Goal: Task Accomplishment & Management: Use online tool/utility

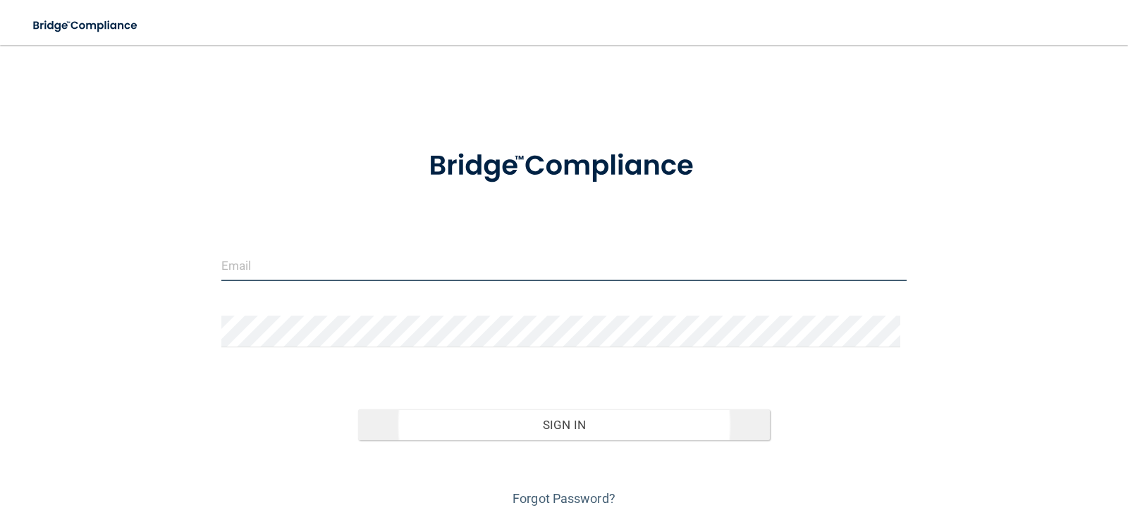
type input "[EMAIL_ADDRESS][DOMAIN_NAME]"
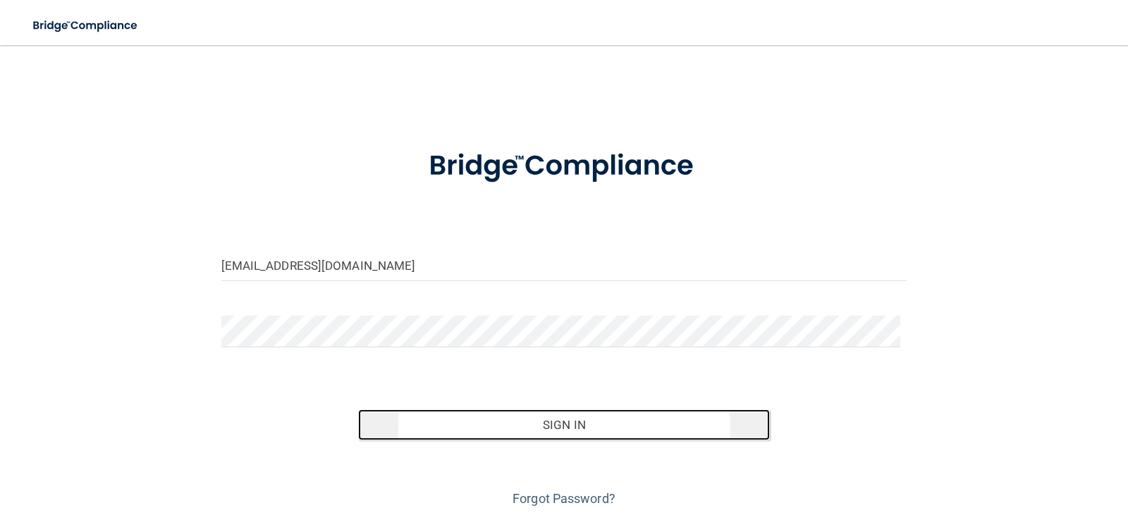
click at [622, 430] on button "Sign In" at bounding box center [564, 425] width 412 height 31
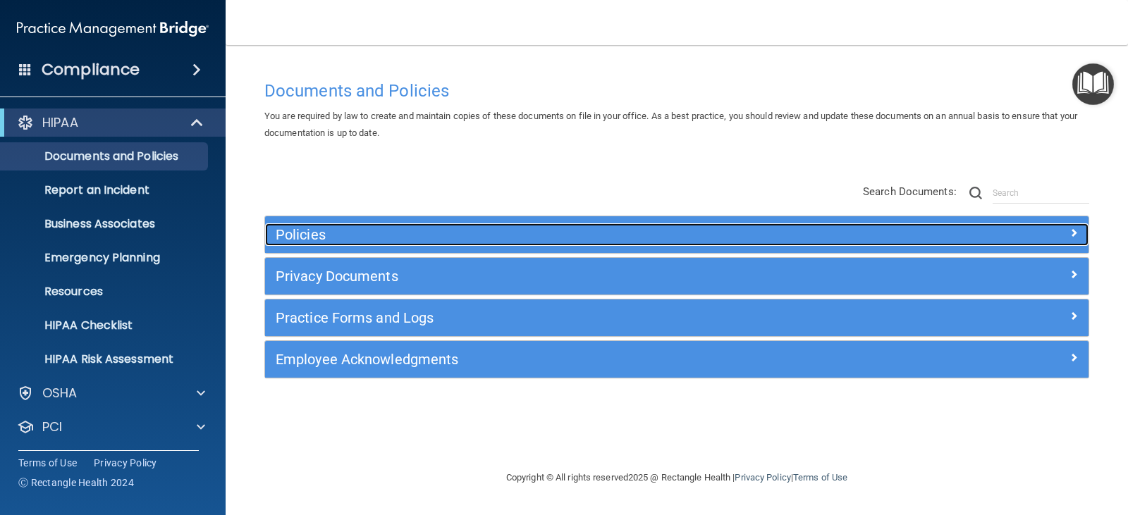
click at [732, 226] on div "Policies" at bounding box center [574, 234] width 618 height 23
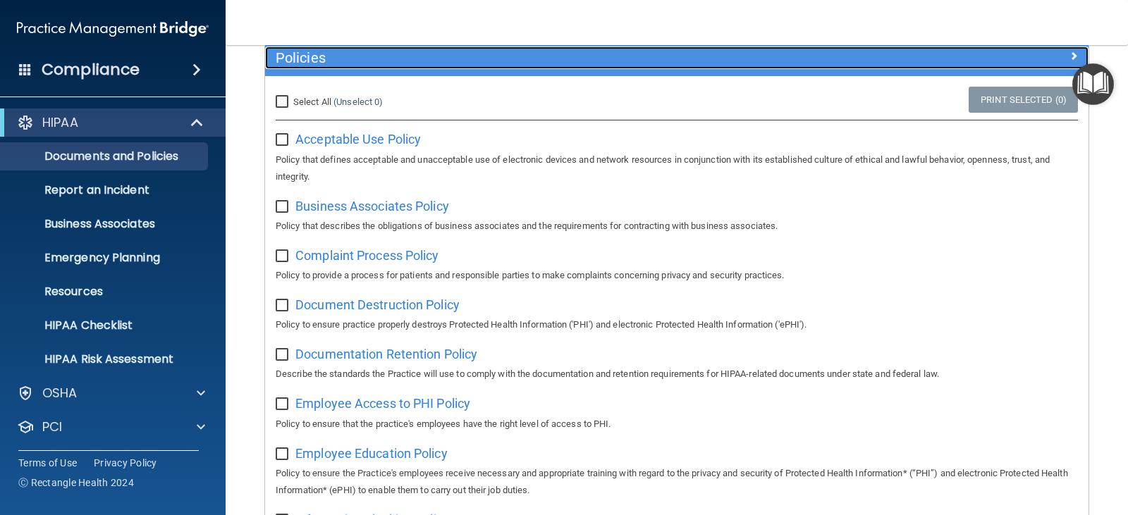
scroll to position [211, 0]
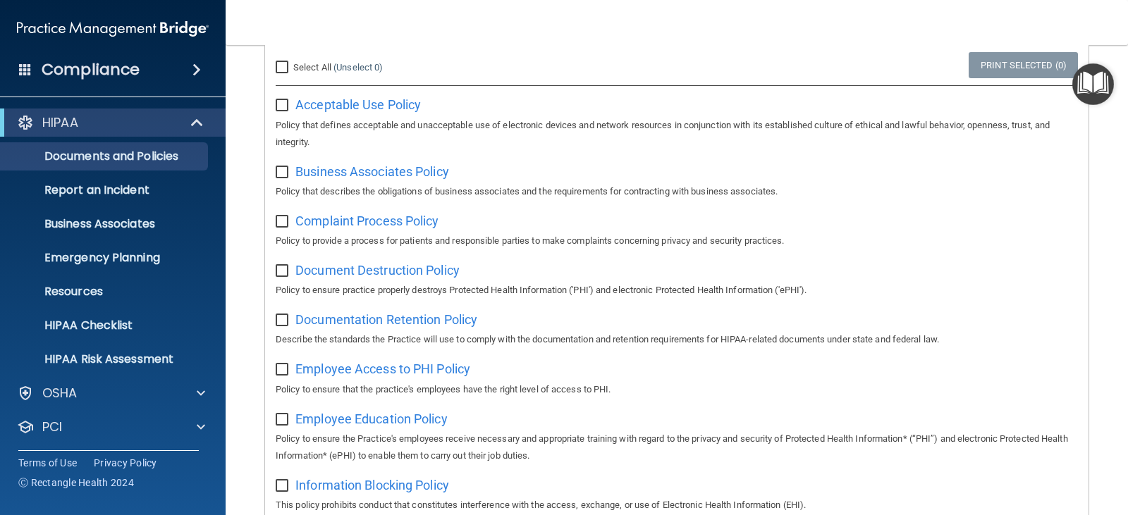
click at [280, 70] on input "Select All (Unselect 0) Unselect All" at bounding box center [284, 67] width 16 height 11
checkbox input "true"
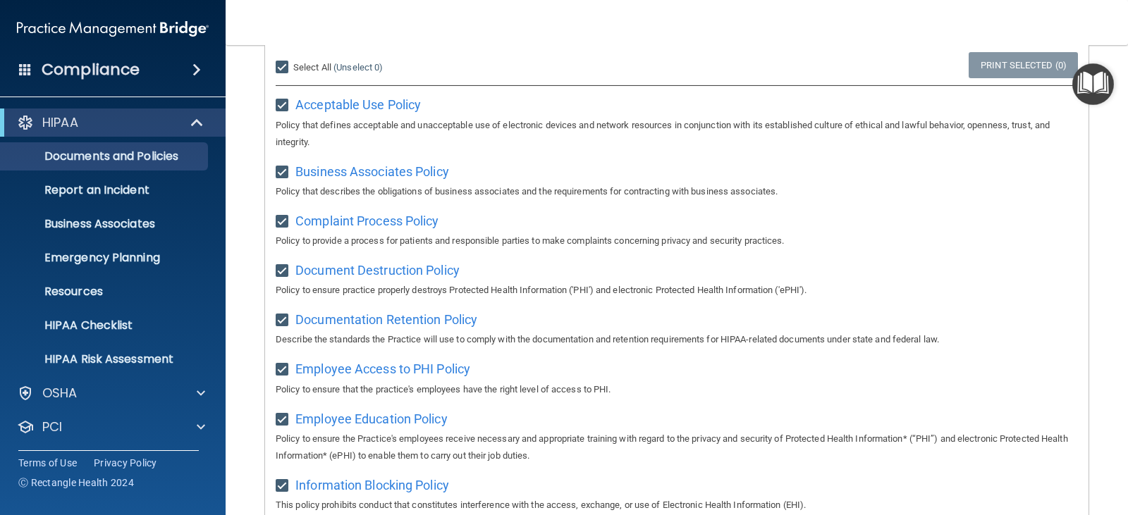
checkbox input "true"
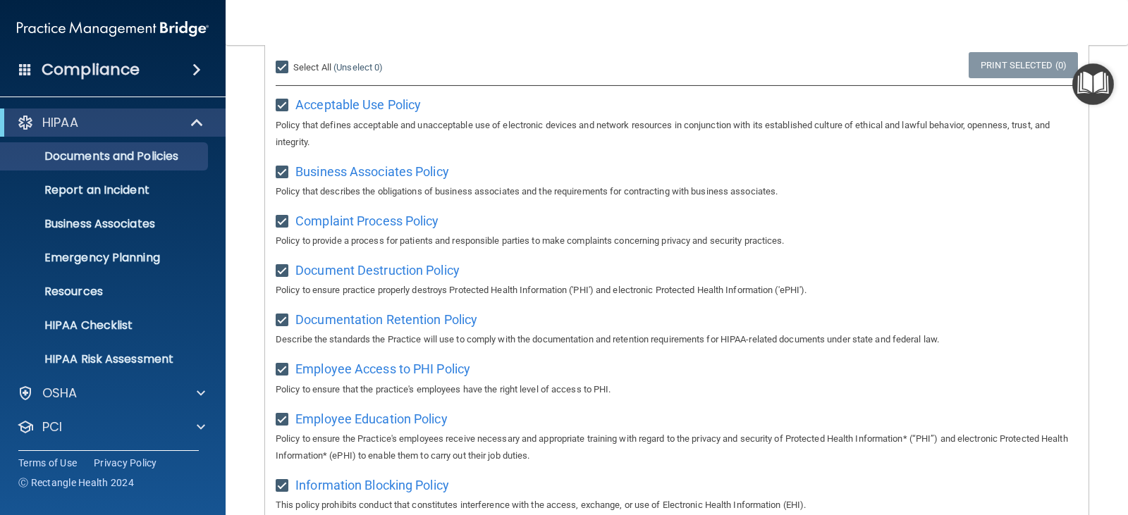
checkbox input "true"
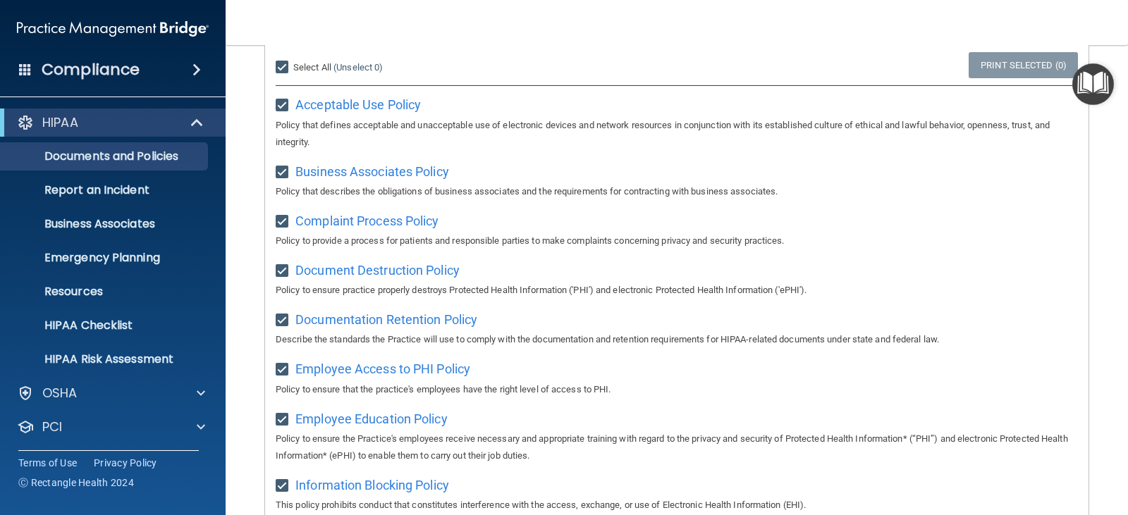
checkbox input "true"
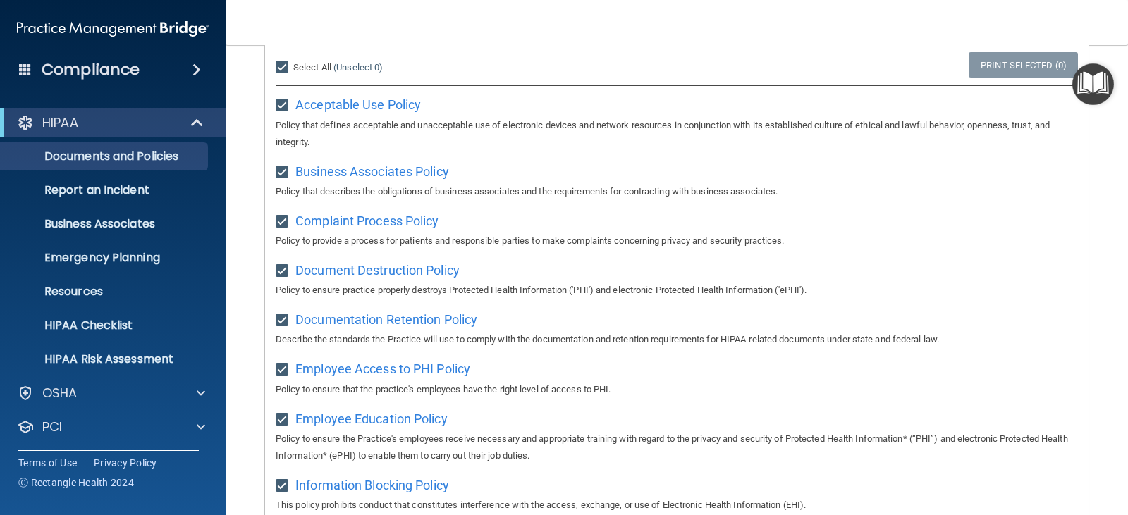
checkbox input "true"
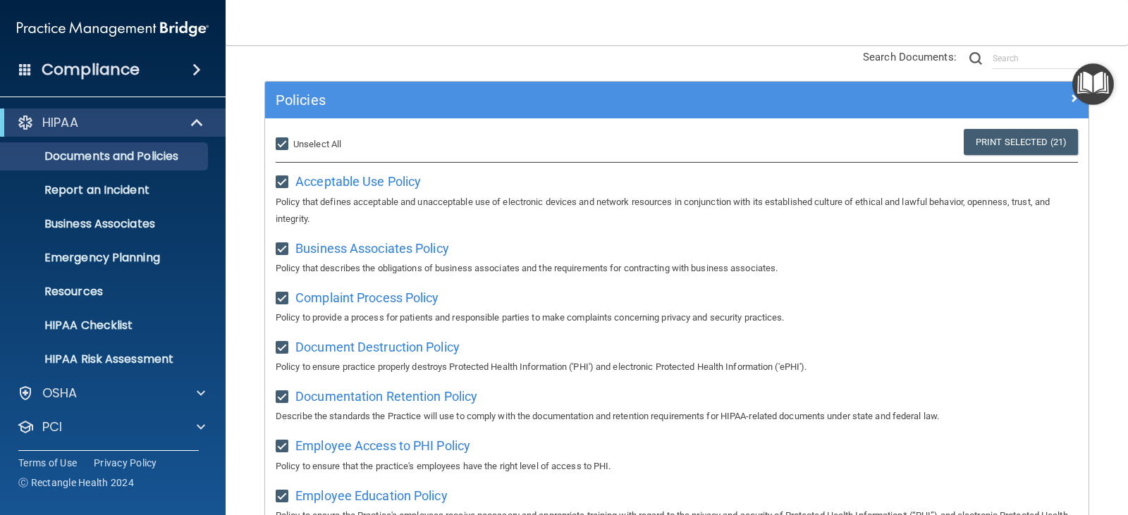
scroll to position [0, 0]
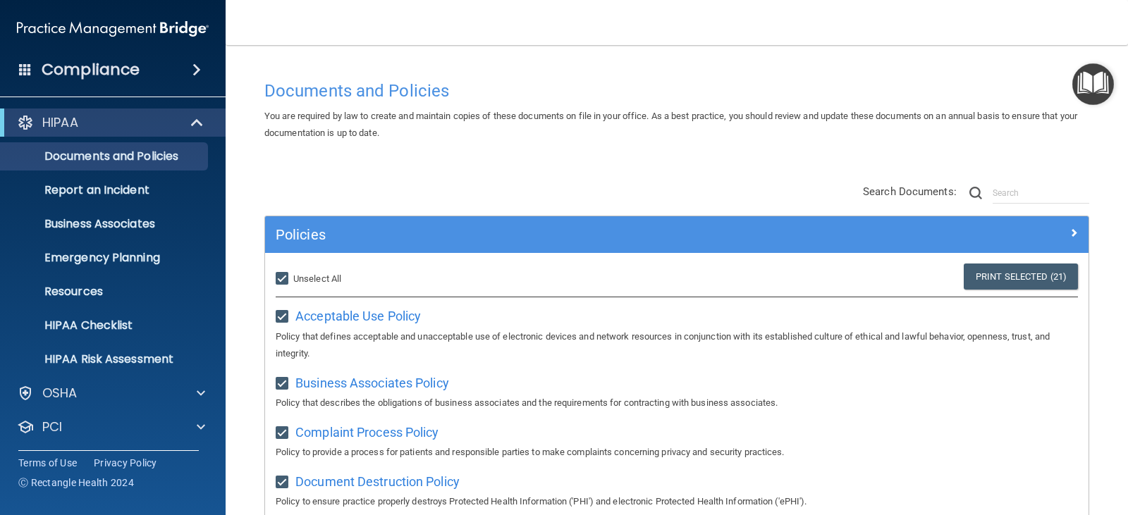
click at [290, 275] on input "Select All (Unselect 21) Unselect All" at bounding box center [284, 279] width 16 height 11
checkbox input "false"
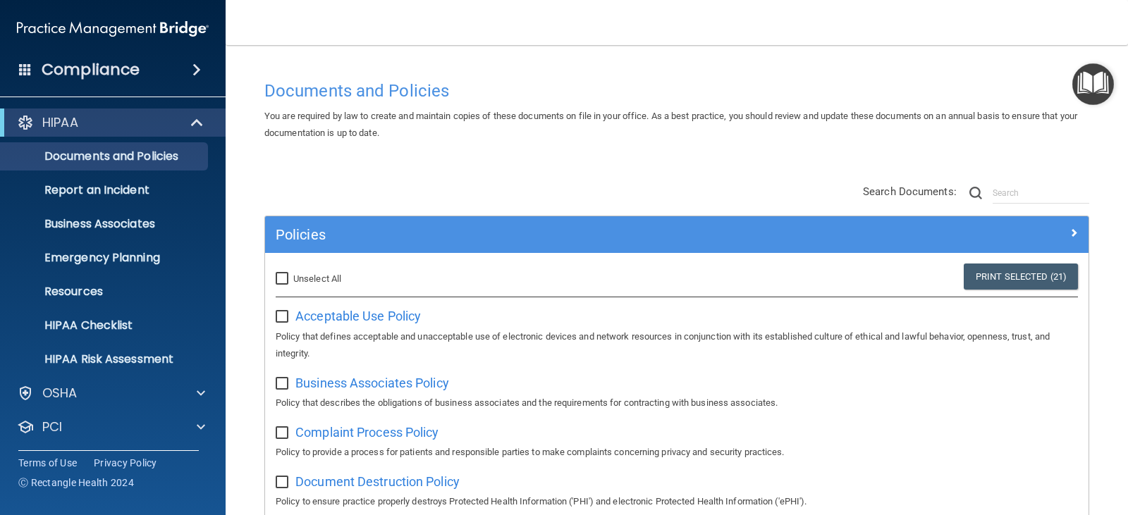
checkbox input "false"
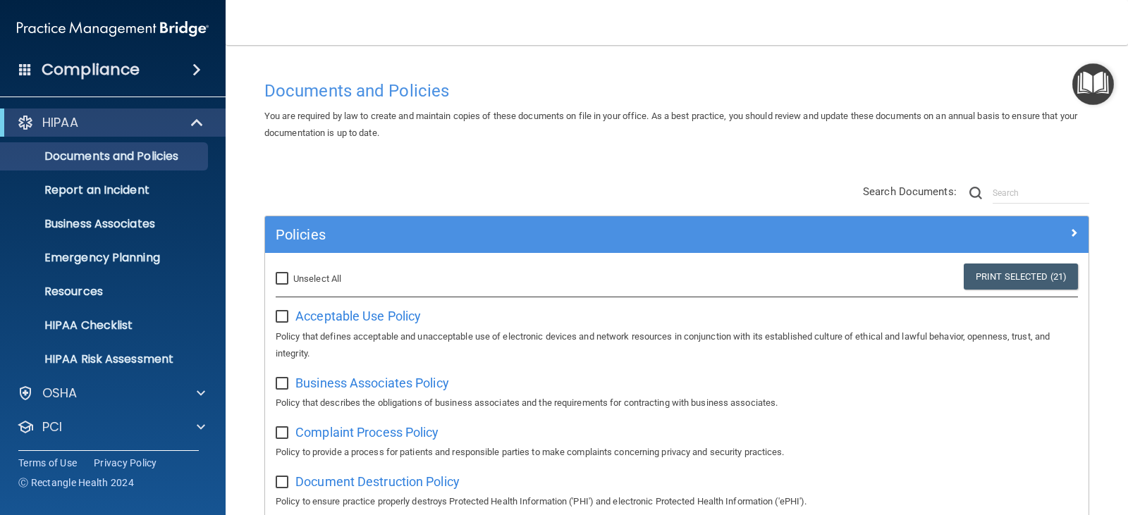
checkbox input "false"
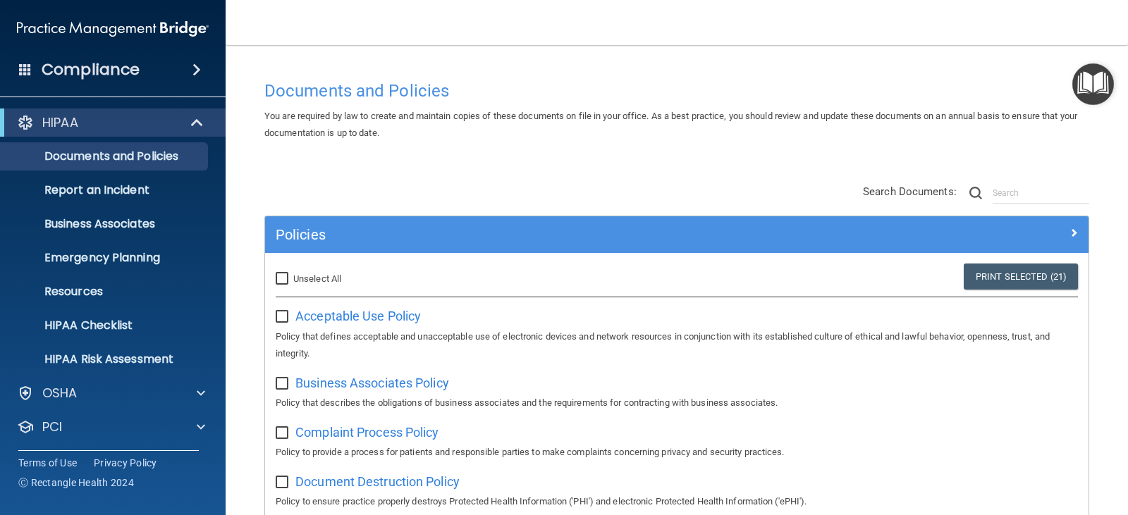
checkbox input "false"
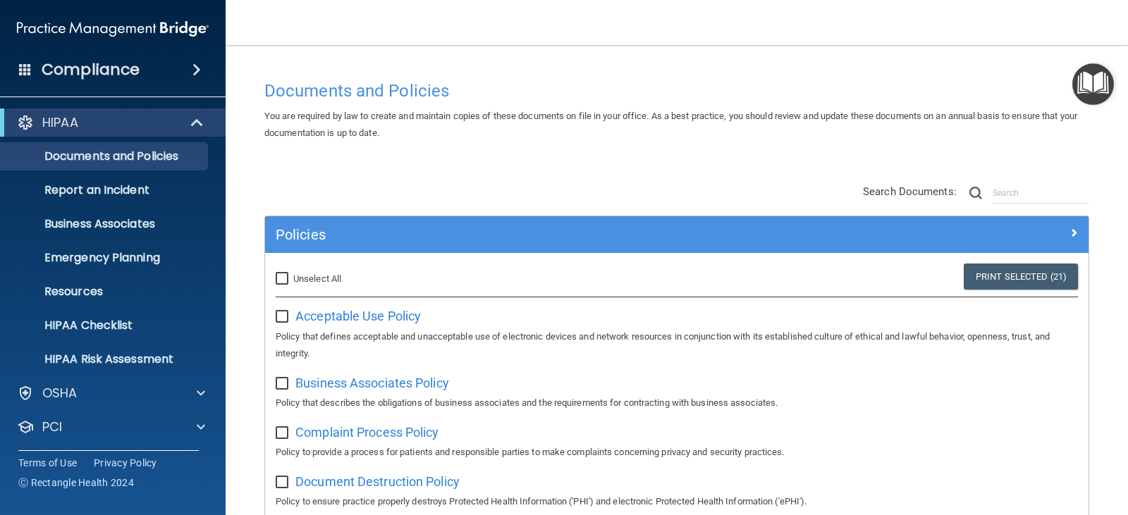
checkbox input "false"
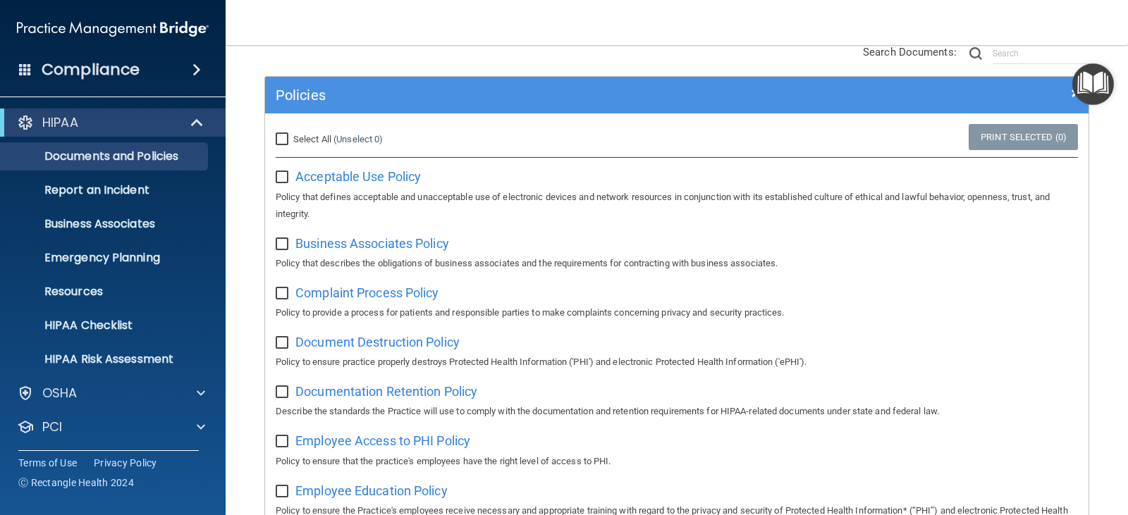
scroll to position [141, 0]
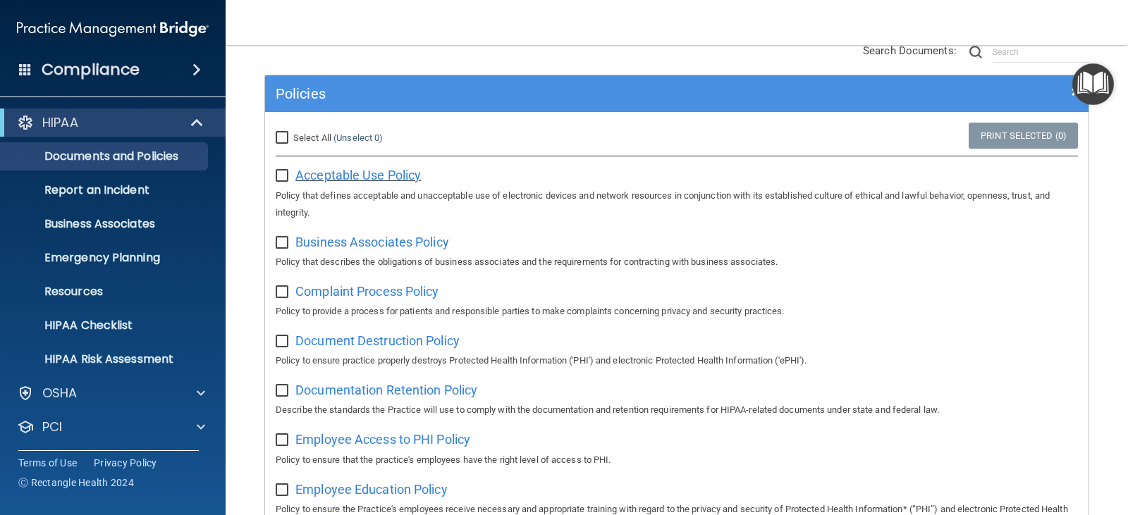
click at [334, 176] on span "Acceptable Use Policy" at bounding box center [357, 175] width 125 height 15
click at [283, 138] on input "Select All (Unselect 0) Unselect All" at bounding box center [284, 138] width 16 height 11
checkbox input "true"
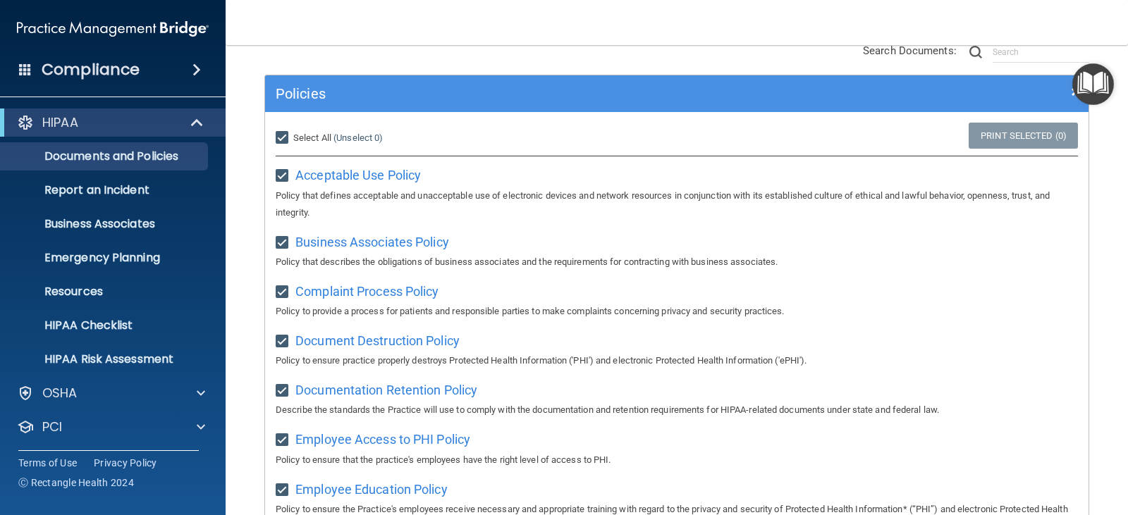
checkbox input "true"
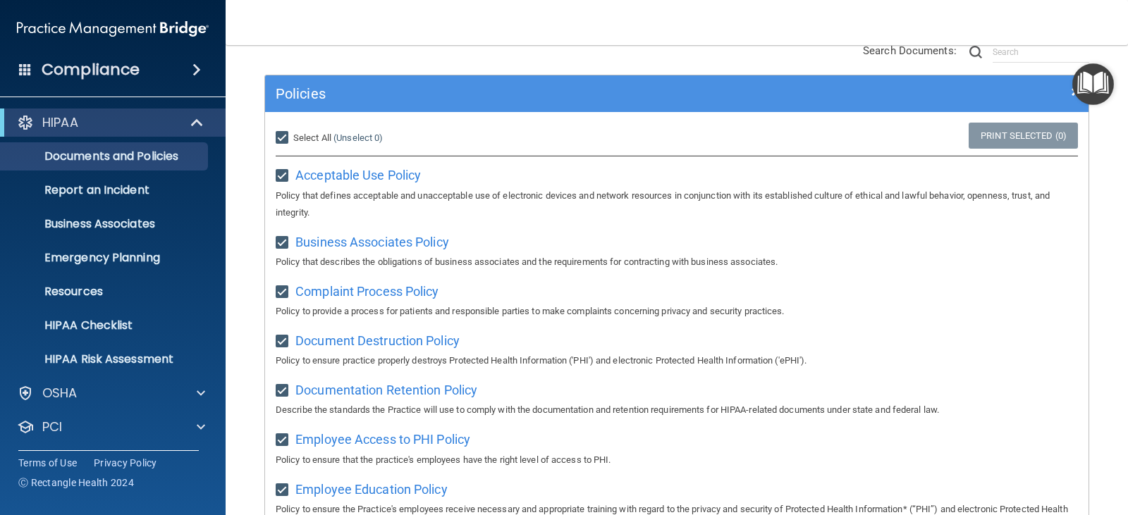
checkbox input "true"
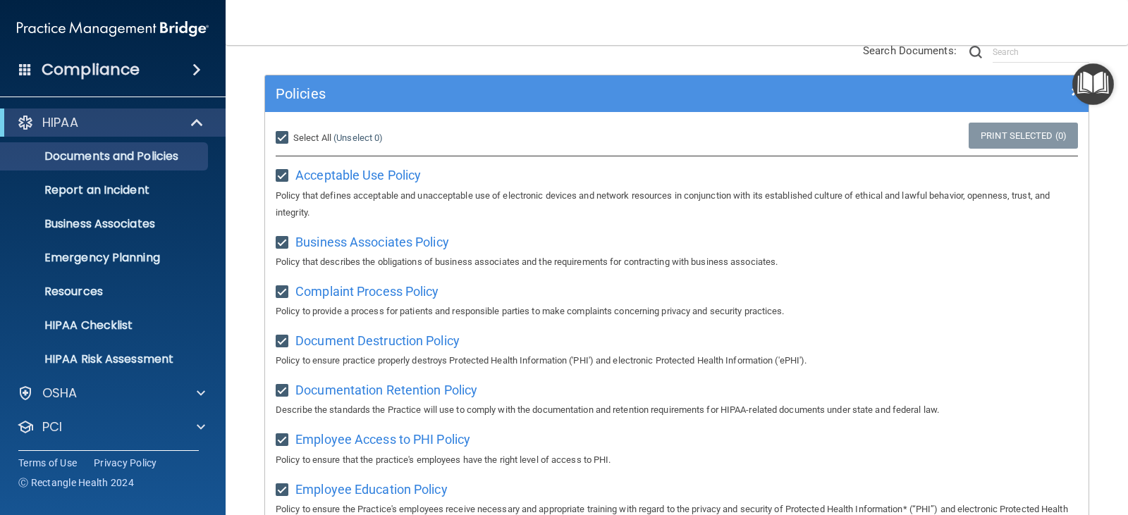
checkbox input "true"
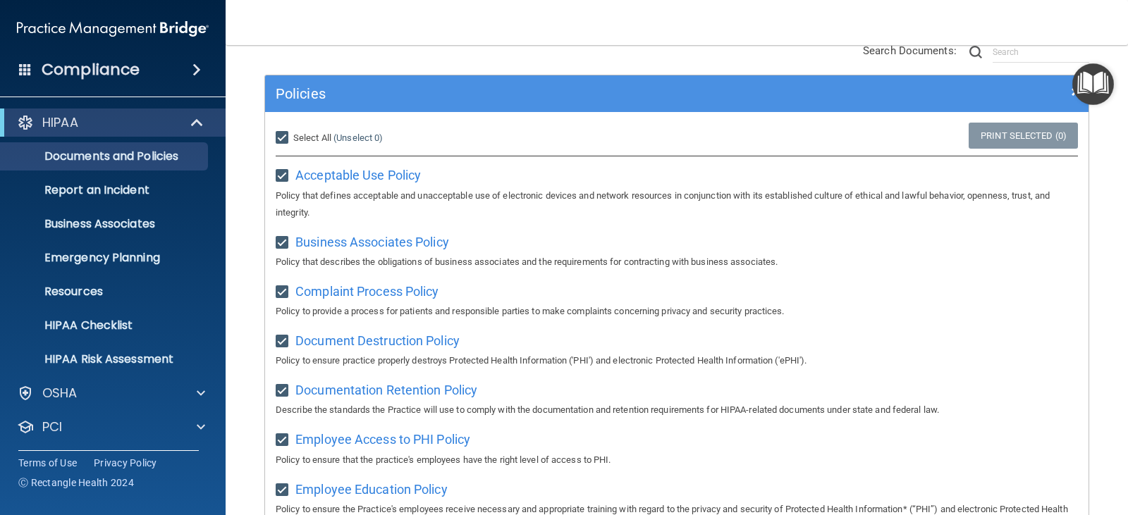
checkbox input "true"
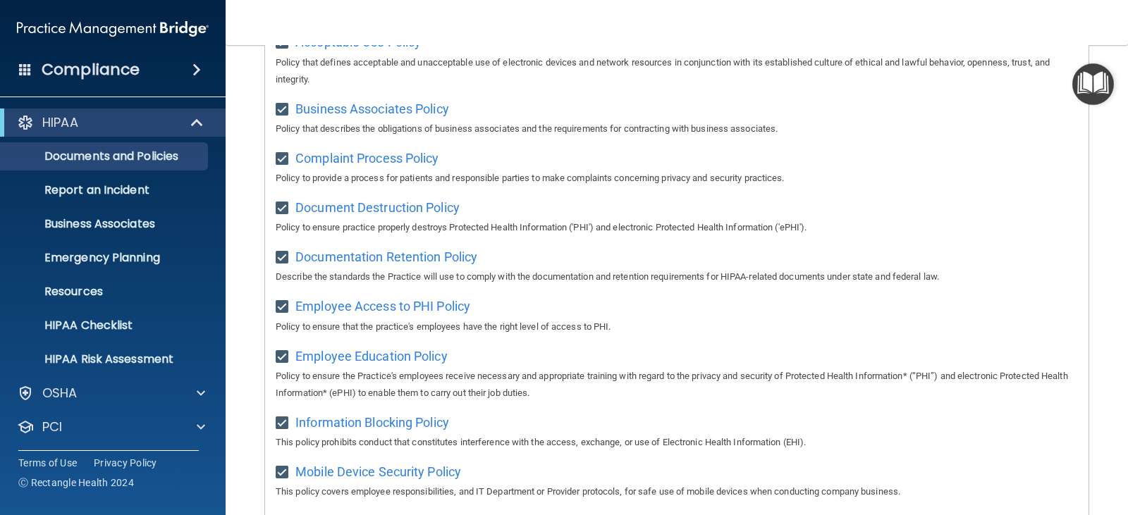
scroll to position [0, 0]
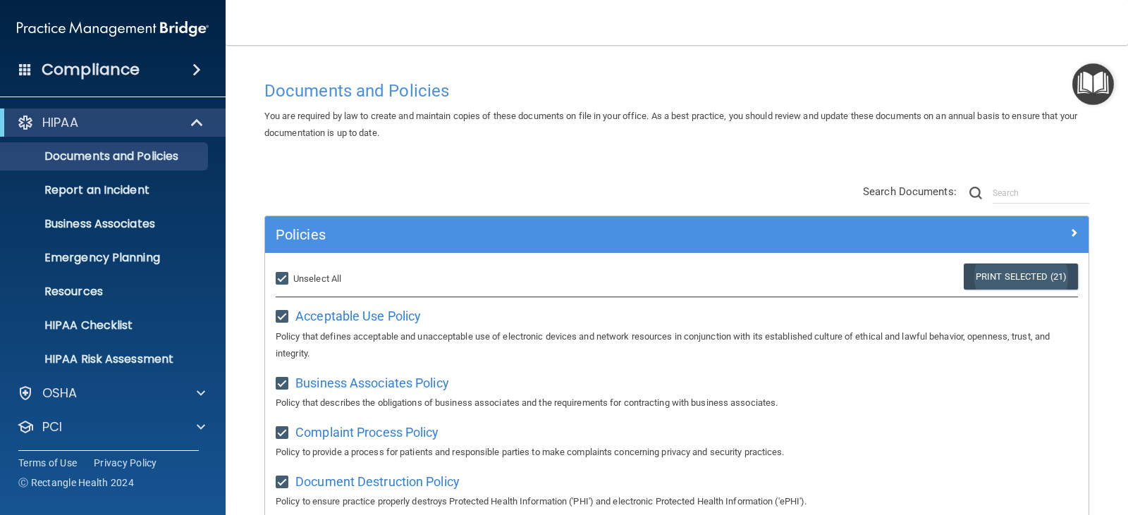
click at [1000, 274] on link "Print Selected (21)" at bounding box center [1021, 277] width 114 height 26
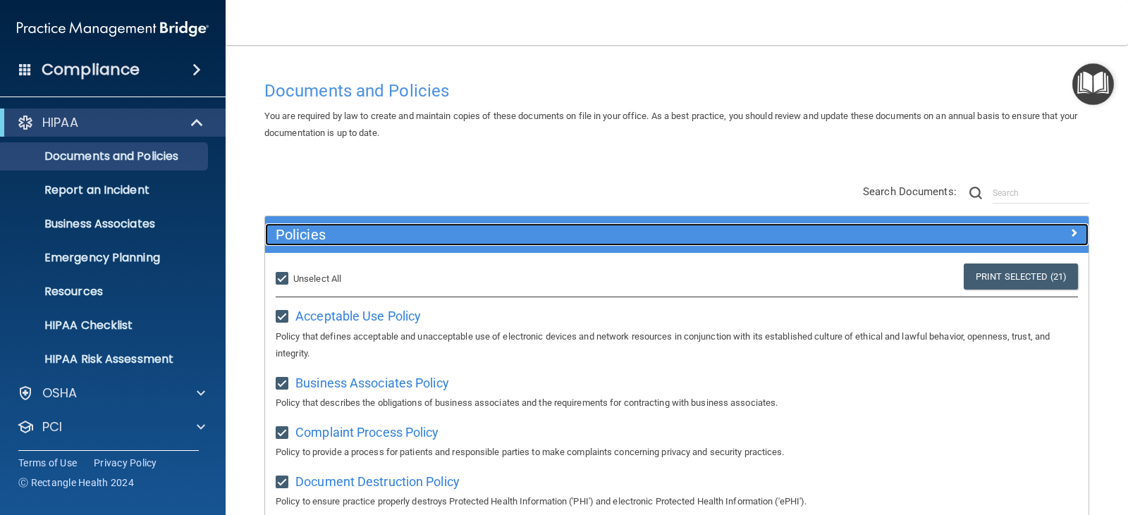
click at [1069, 229] on span at bounding box center [1073, 232] width 8 height 17
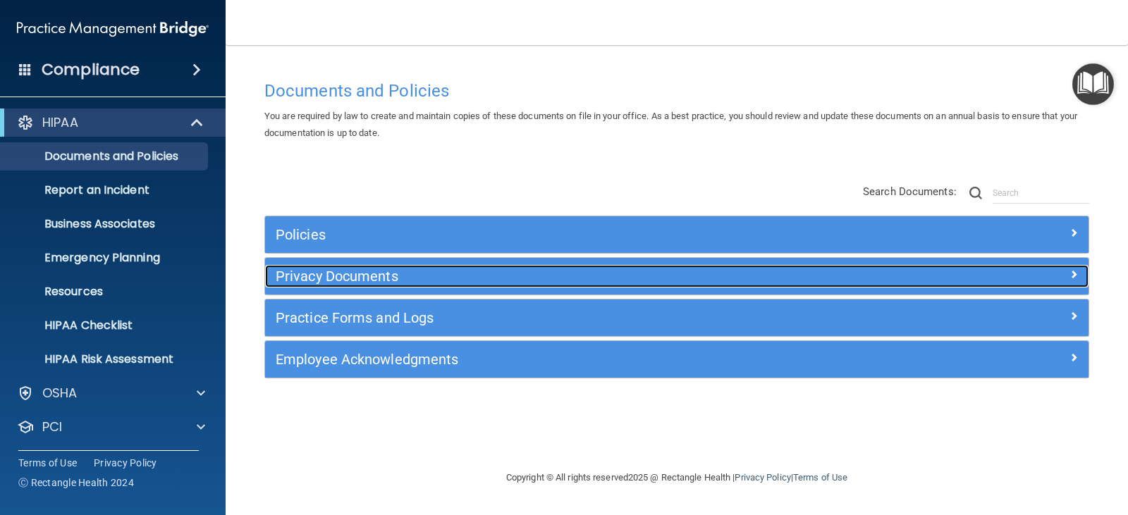
click at [511, 269] on div "Privacy Documents" at bounding box center [574, 276] width 618 height 23
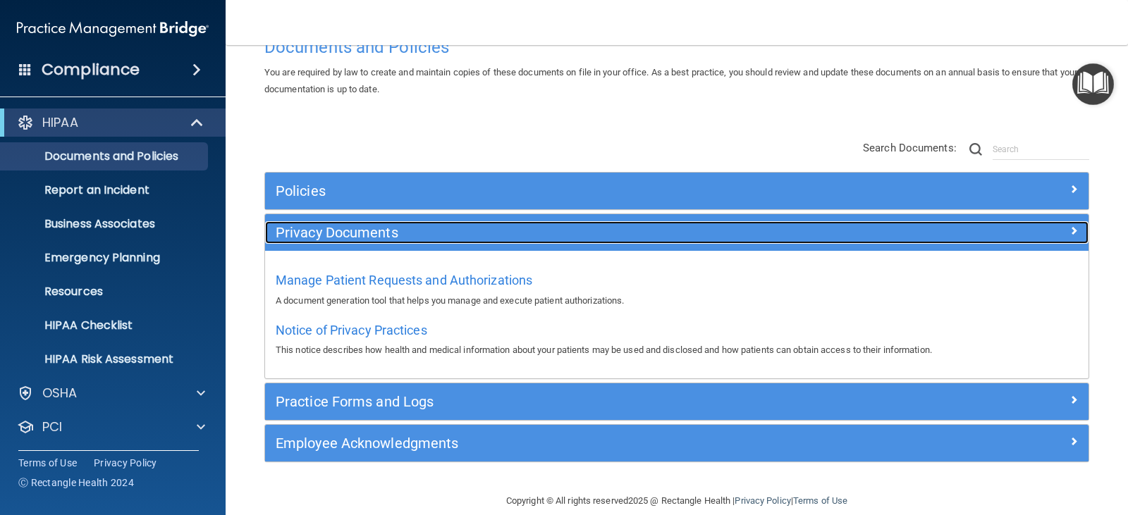
scroll to position [63, 0]
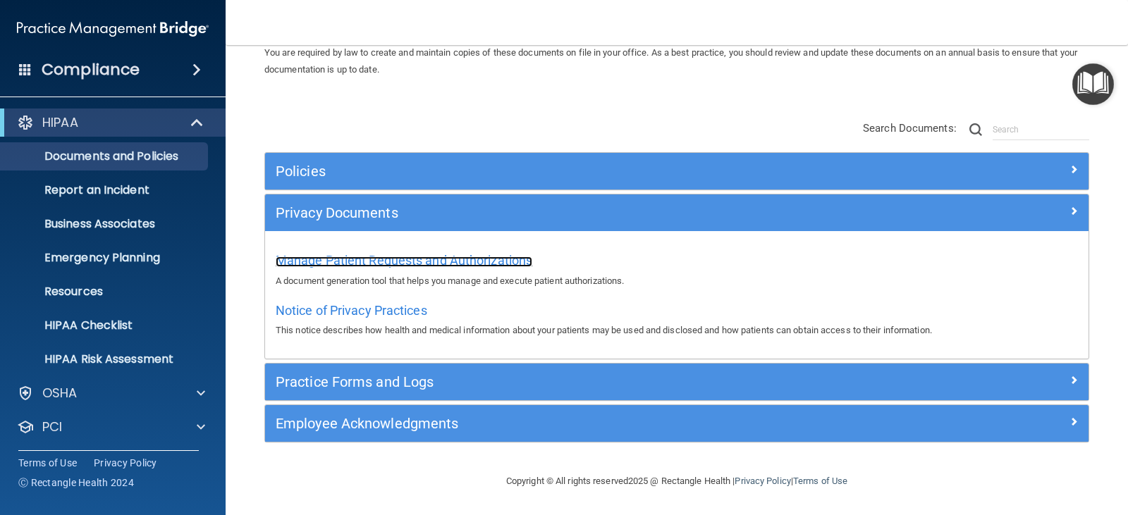
click at [415, 266] on span "Manage Patient Requests and Authorizations" at bounding box center [404, 260] width 257 height 15
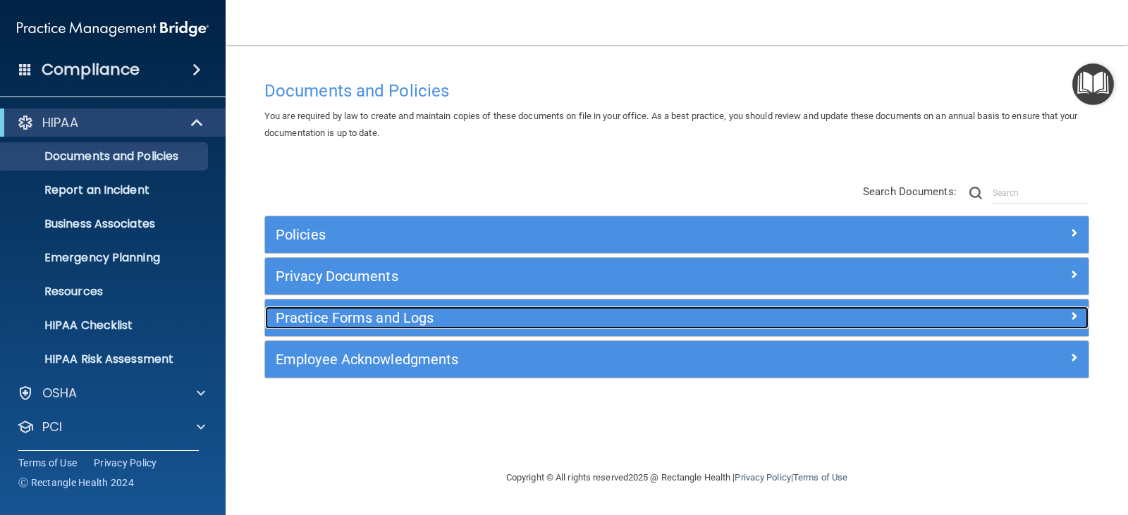
click at [491, 325] on h5 "Practice Forms and Logs" at bounding box center [574, 318] width 596 height 16
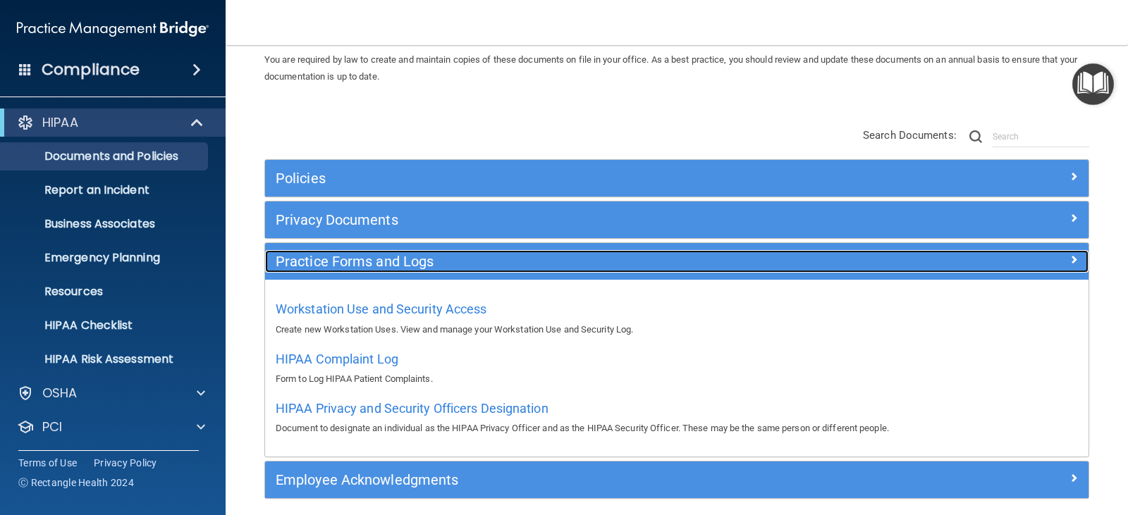
scroll to position [113, 0]
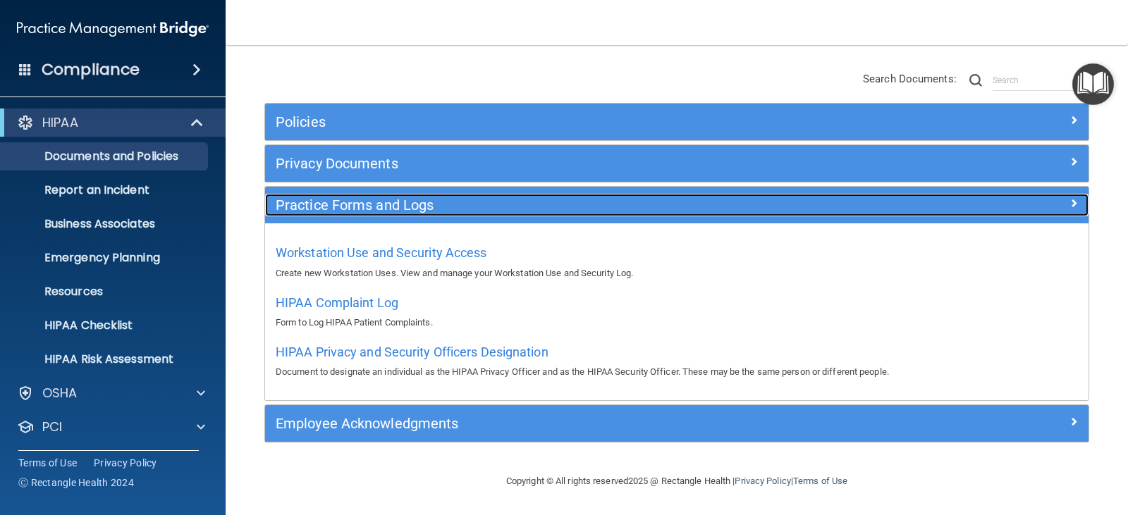
click at [425, 208] on h5 "Practice Forms and Logs" at bounding box center [574, 205] width 596 height 16
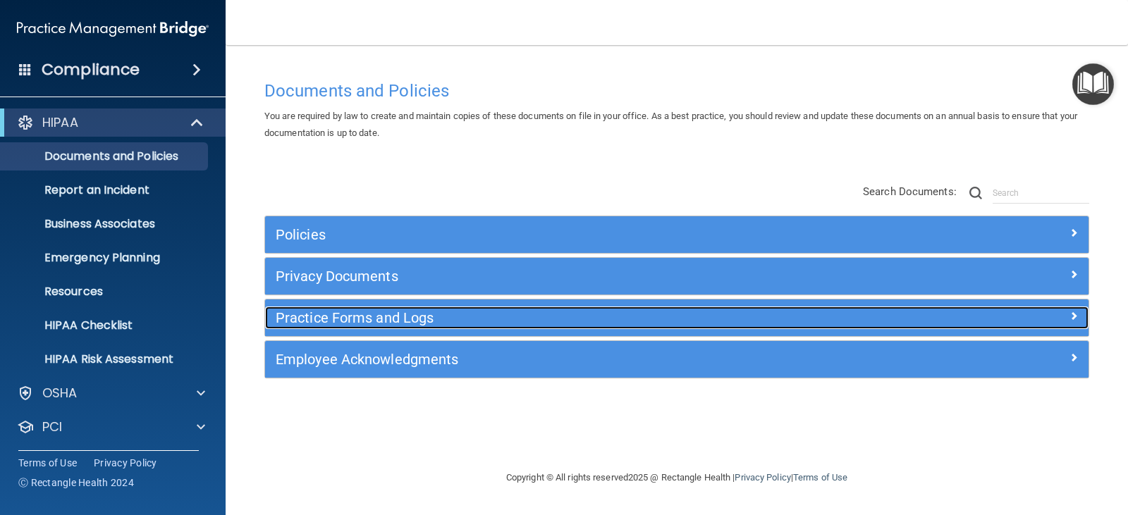
scroll to position [0, 0]
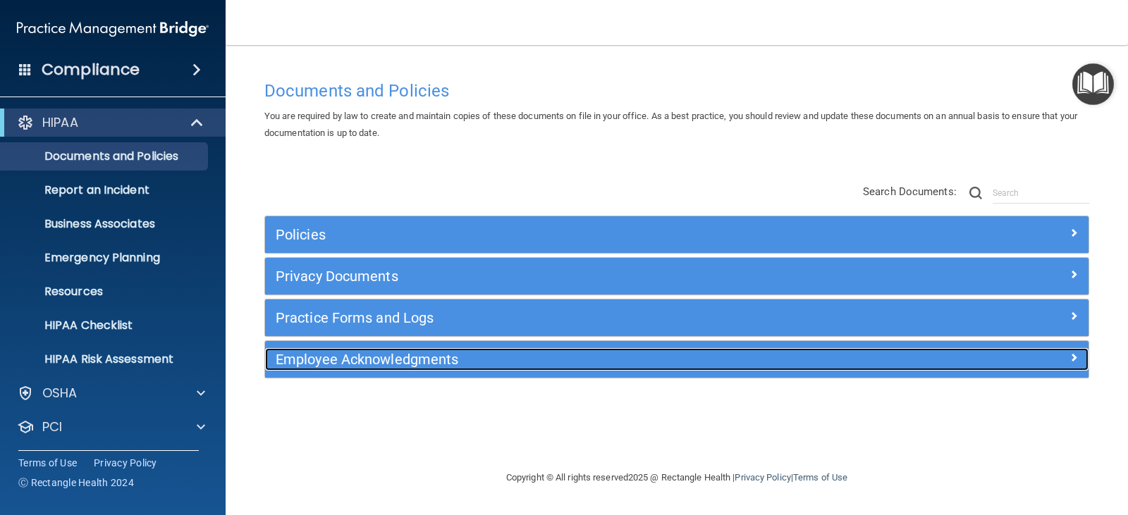
click at [405, 358] on h5 "Employee Acknowledgments" at bounding box center [574, 360] width 596 height 16
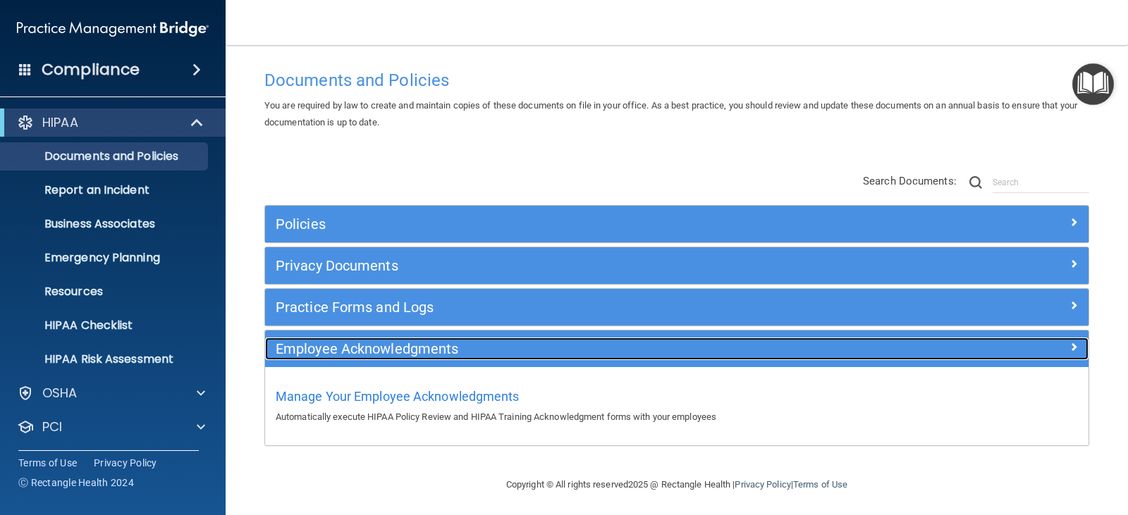
scroll to position [14, 0]
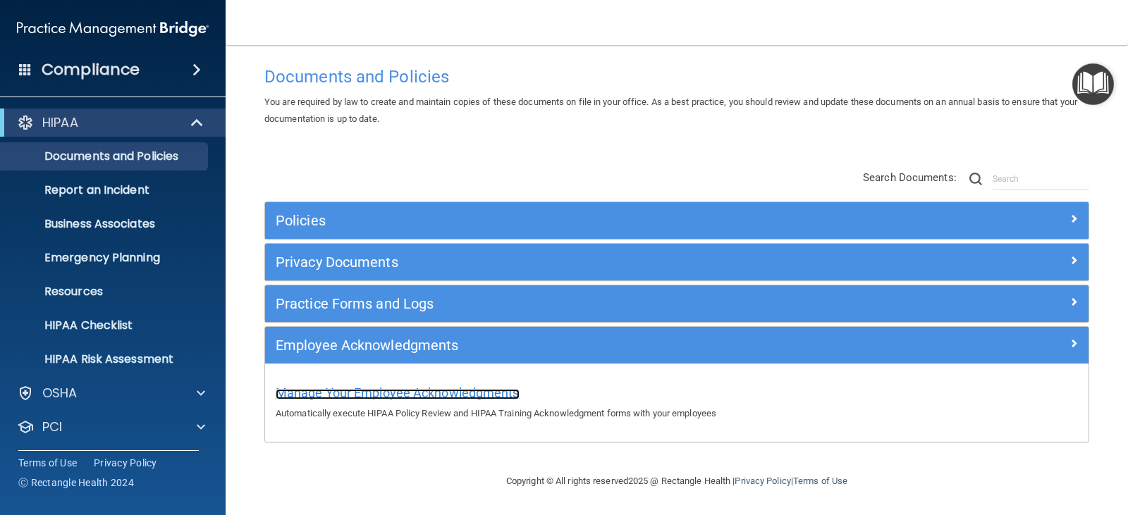
click at [450, 395] on span "Manage Your Employee Acknowledgments" at bounding box center [398, 393] width 244 height 15
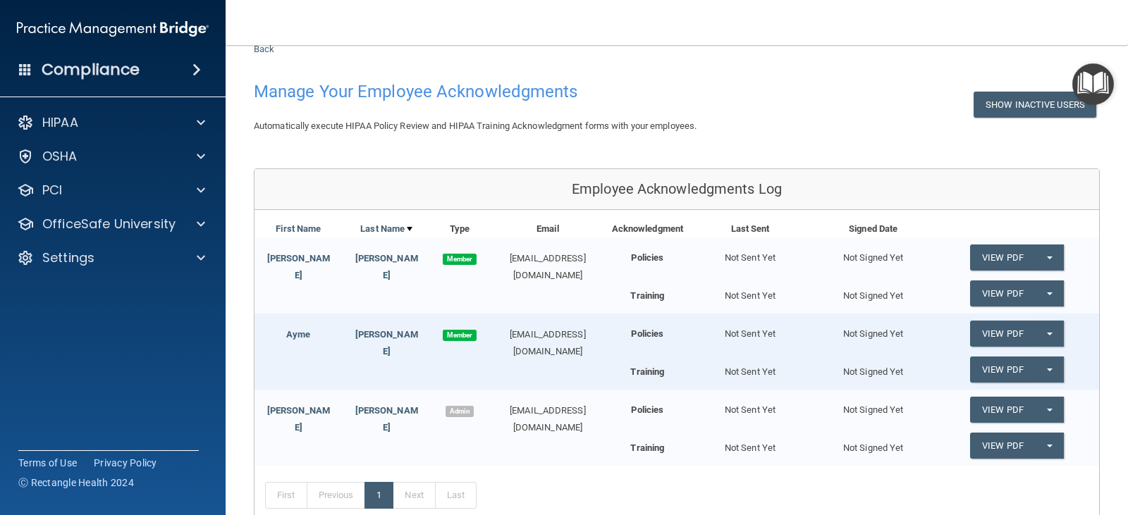
scroll to position [70, 0]
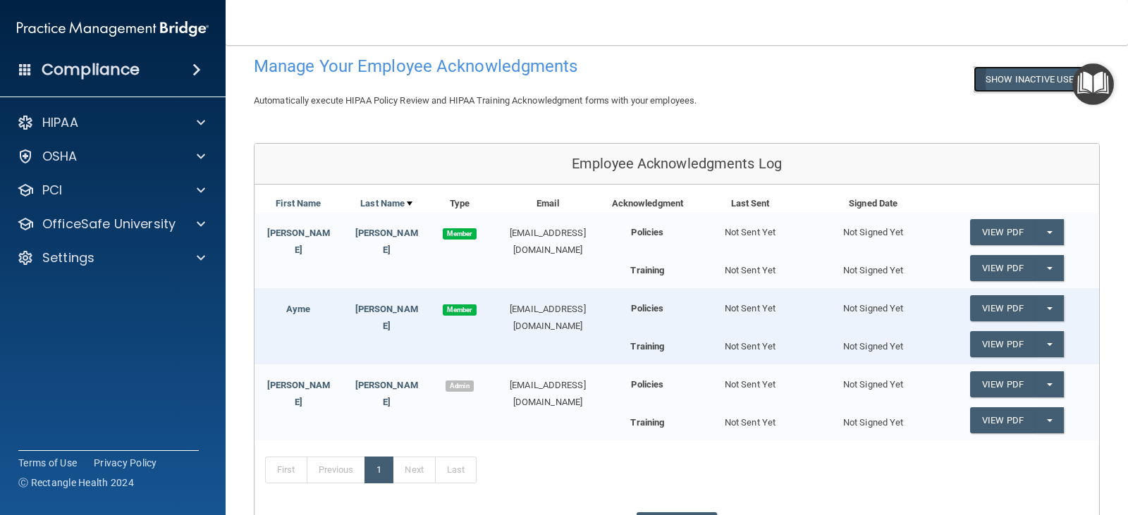
click at [991, 77] on button "Show Inactive Users" at bounding box center [1035, 79] width 123 height 26
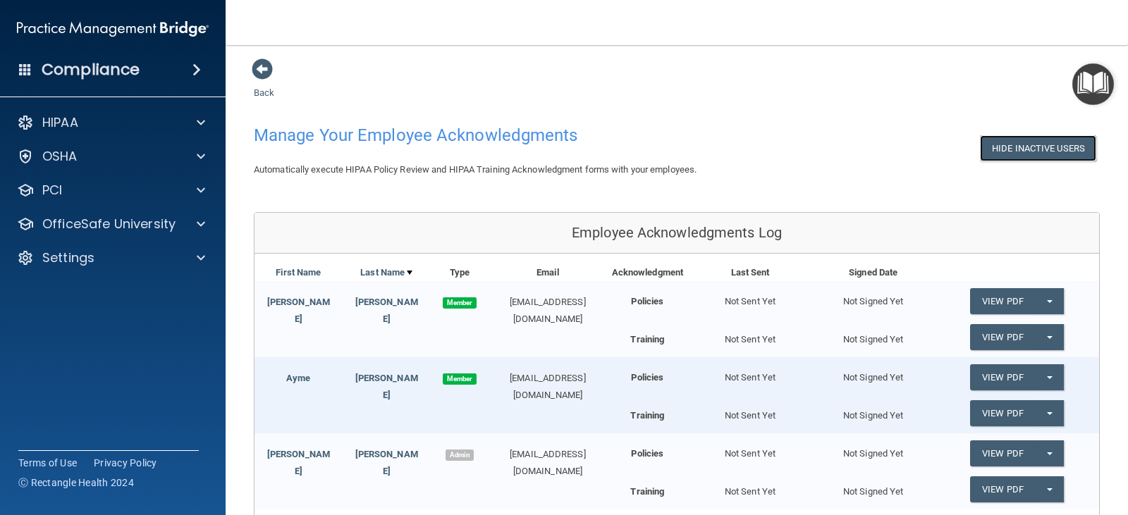
scroll to position [0, 0]
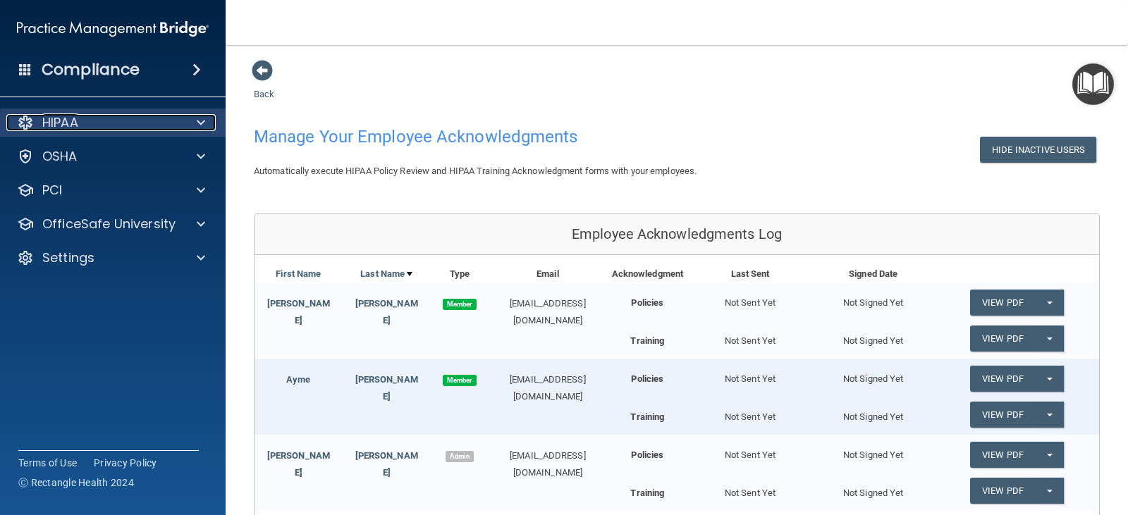
click at [201, 123] on span at bounding box center [201, 122] width 8 height 17
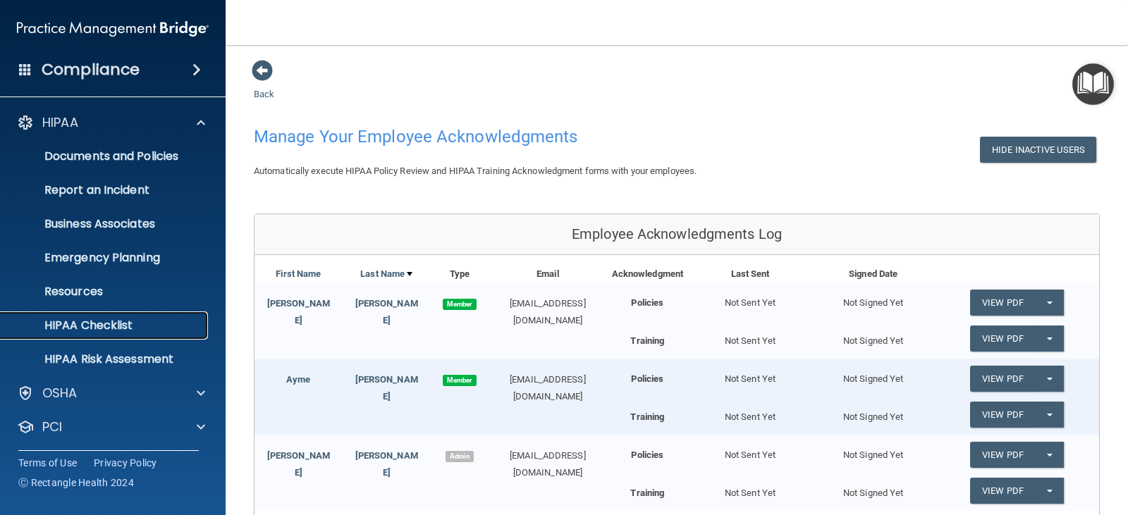
click at [107, 324] on p "HIPAA Checklist" at bounding box center [105, 326] width 192 height 14
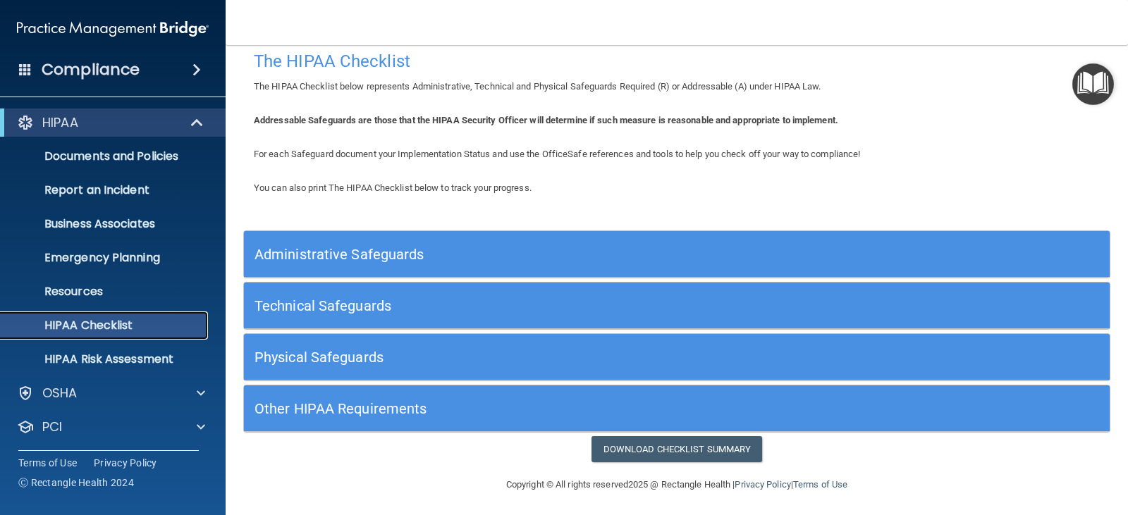
scroll to position [19, 0]
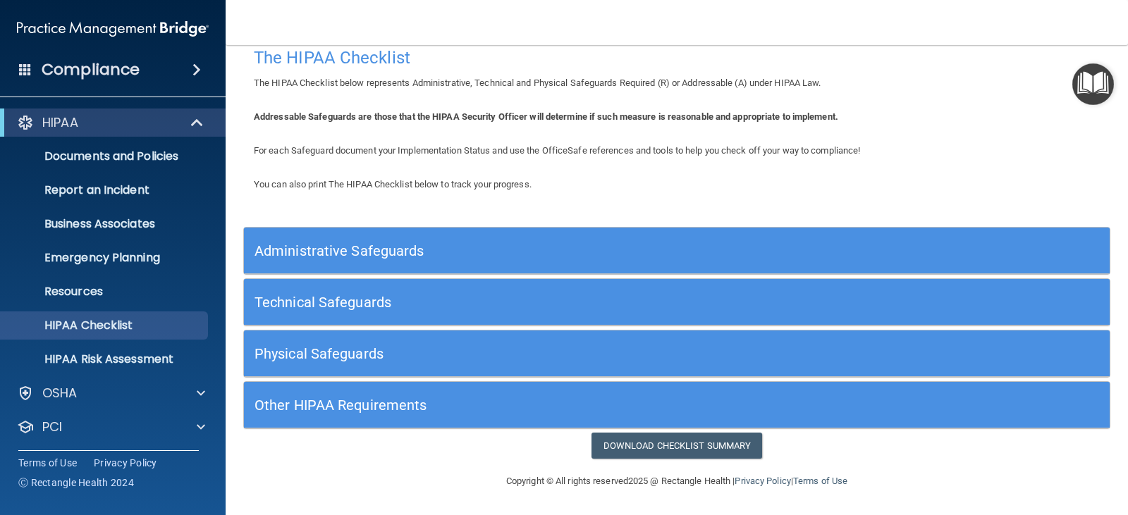
click at [416, 237] on div "Administrative Safeguards" at bounding box center [568, 251] width 649 height 32
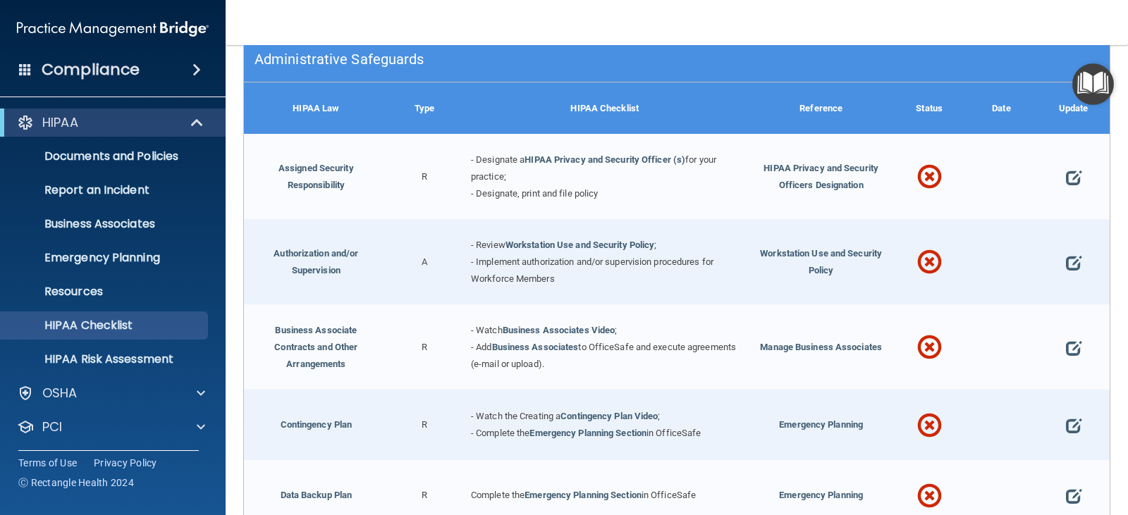
scroll to position [231, 0]
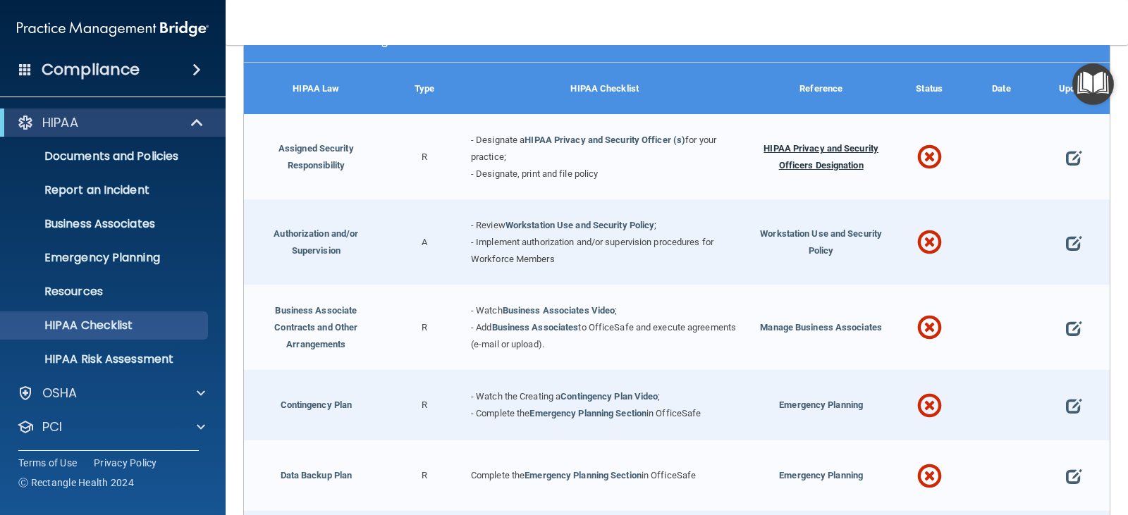
click at [821, 161] on span "HIPAA Privacy and Security Officers Designation" at bounding box center [820, 156] width 115 height 27
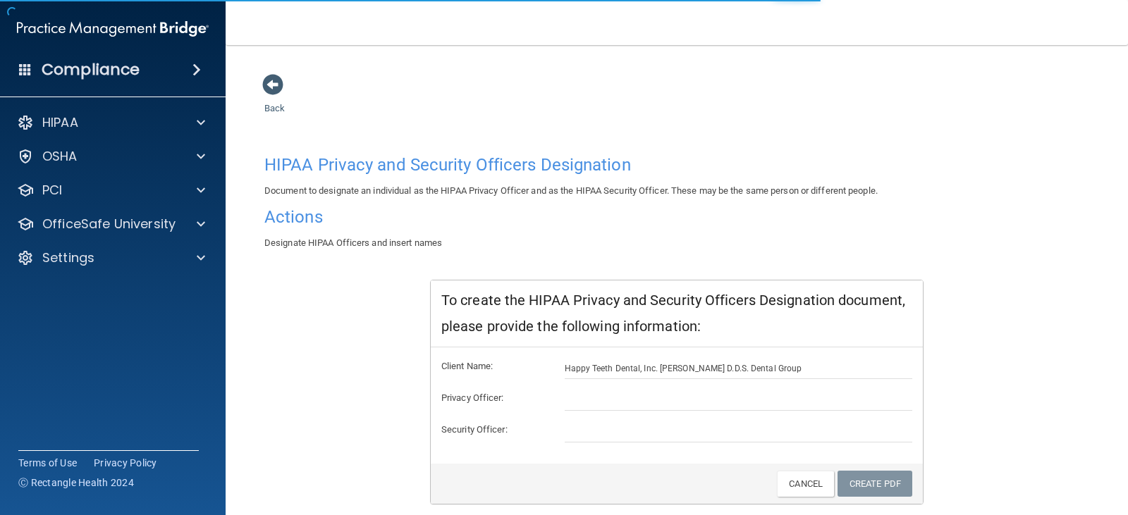
scroll to position [46, 0]
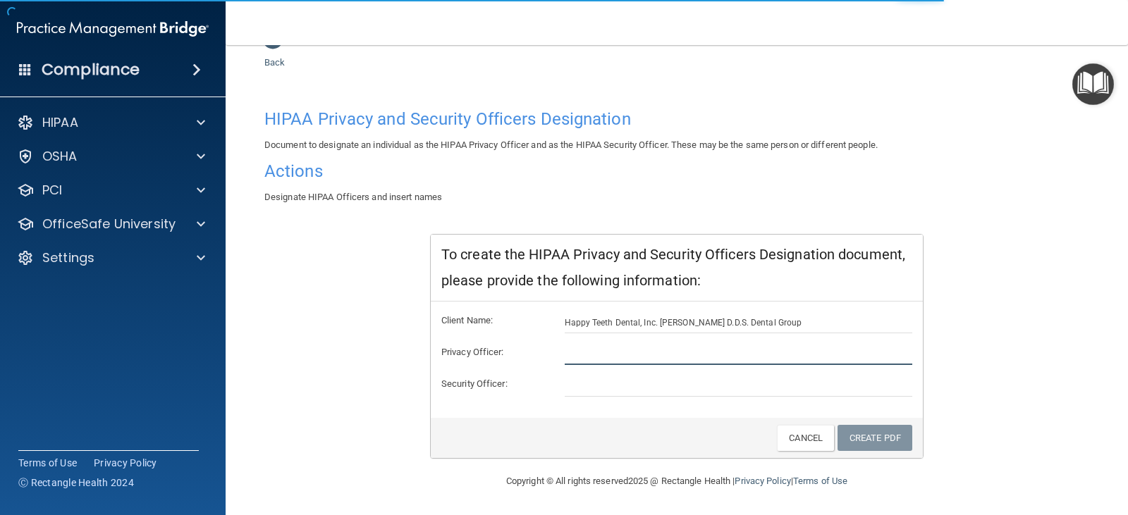
click at [618, 349] on input "text" at bounding box center [739, 354] width 348 height 21
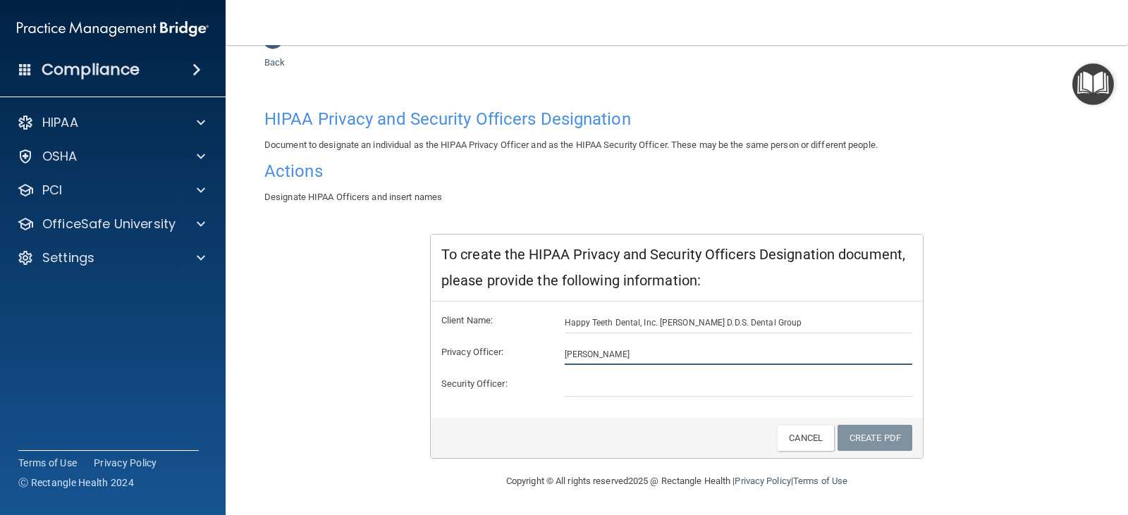
type input "[PERSON_NAME]"
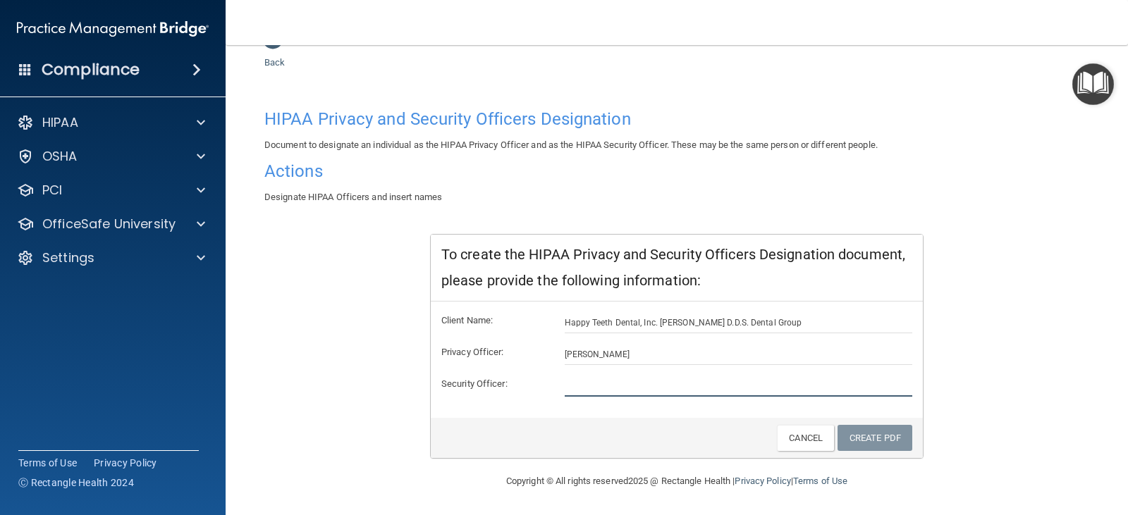
click at [595, 388] on input "text" at bounding box center [739, 386] width 348 height 21
type input "[PERSON_NAME]"
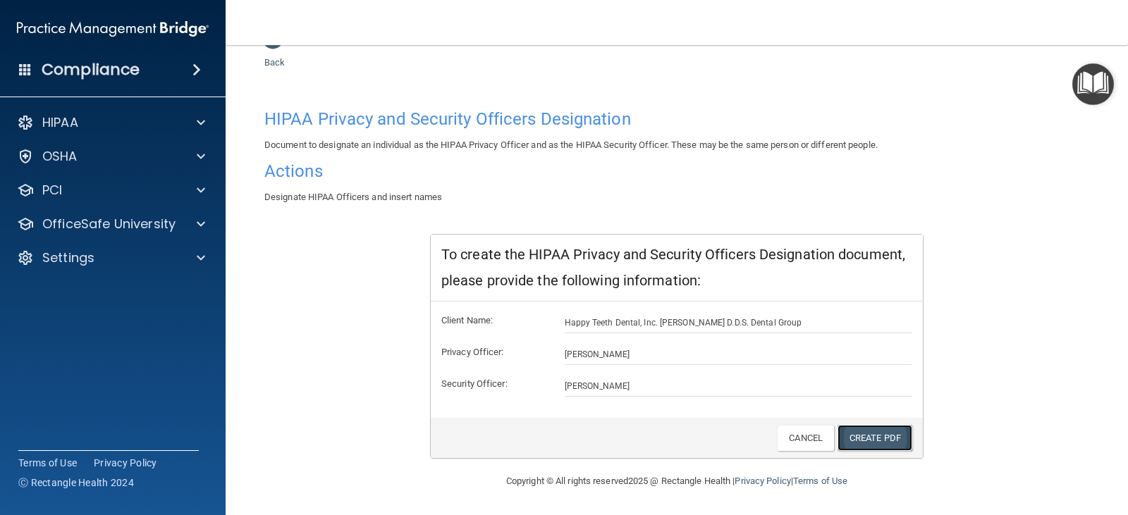
click at [872, 441] on link "Create PDF" at bounding box center [874, 438] width 75 height 26
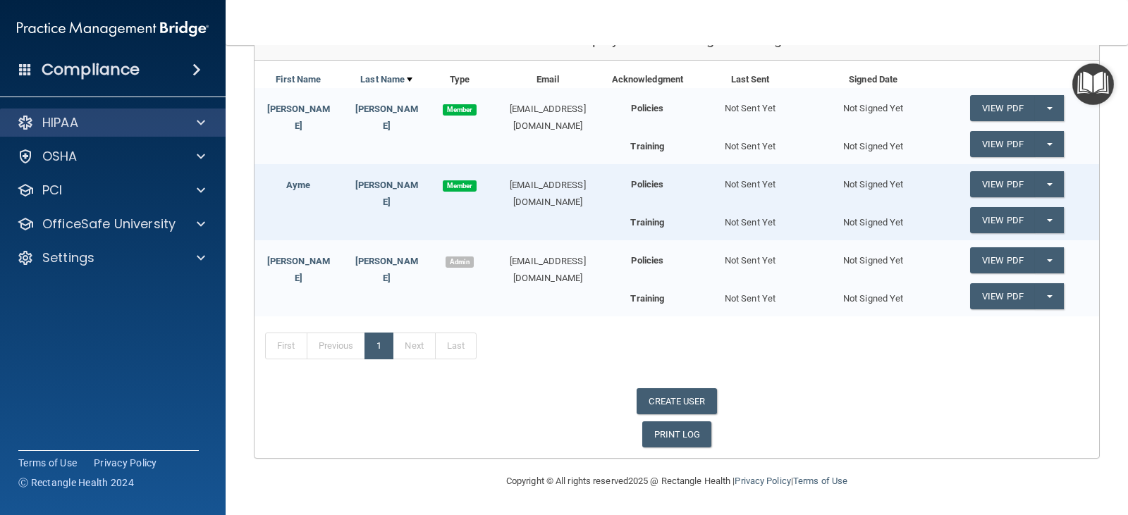
click at [192, 134] on div "HIPAA" at bounding box center [113, 123] width 226 height 28
click at [202, 115] on span at bounding box center [201, 122] width 8 height 17
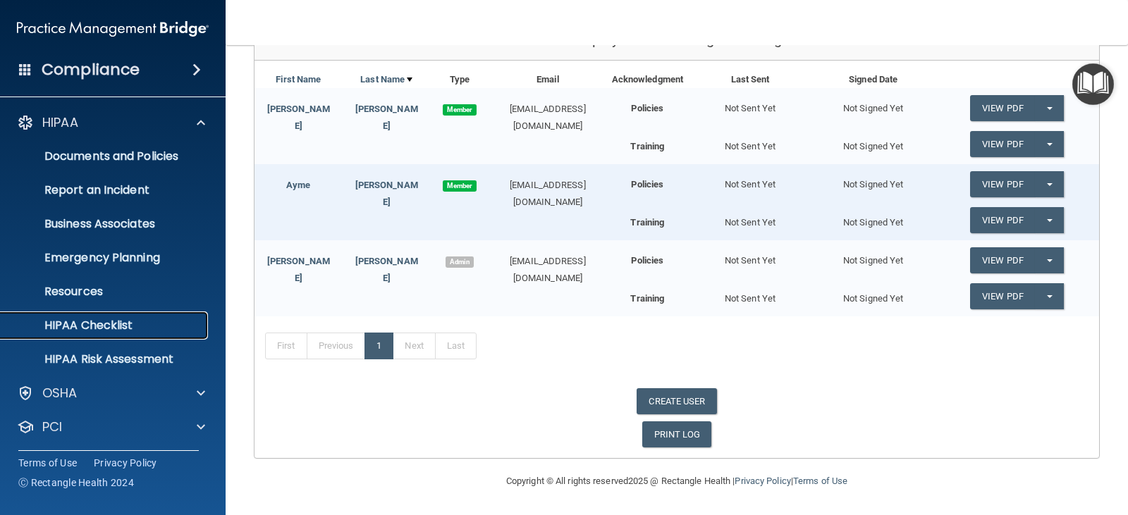
click at [113, 319] on p "HIPAA Checklist" at bounding box center [105, 326] width 192 height 14
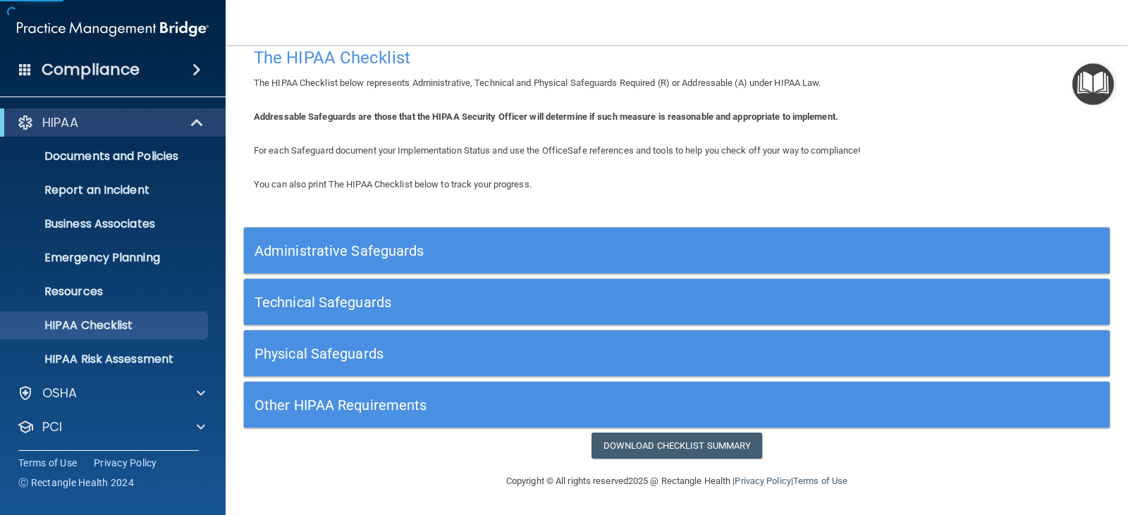
click at [954, 255] on div "Administrative Safeguards" at bounding box center [677, 251] width 866 height 32
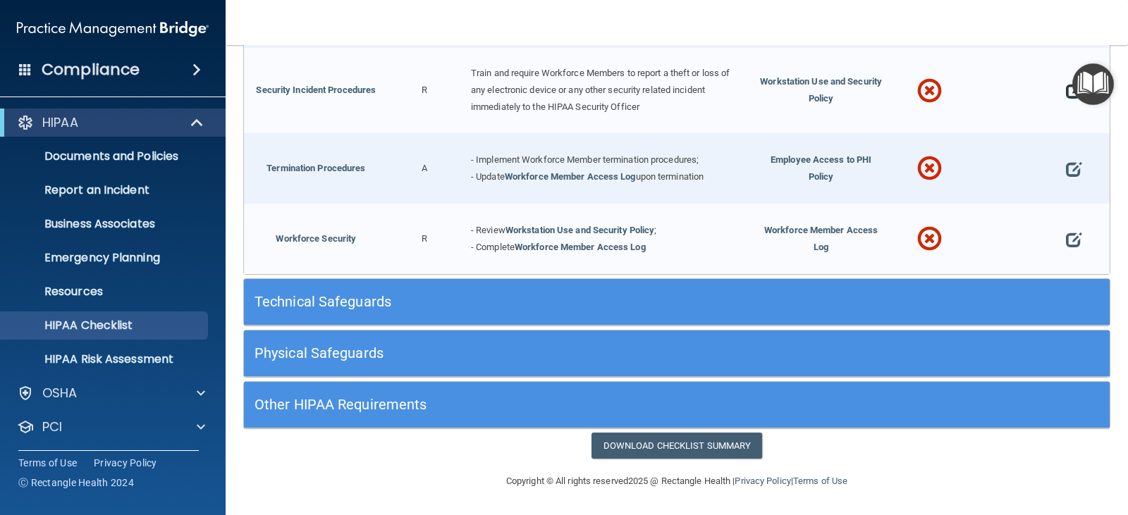
click at [1066, 90] on span at bounding box center [1074, 91] width 16 height 36
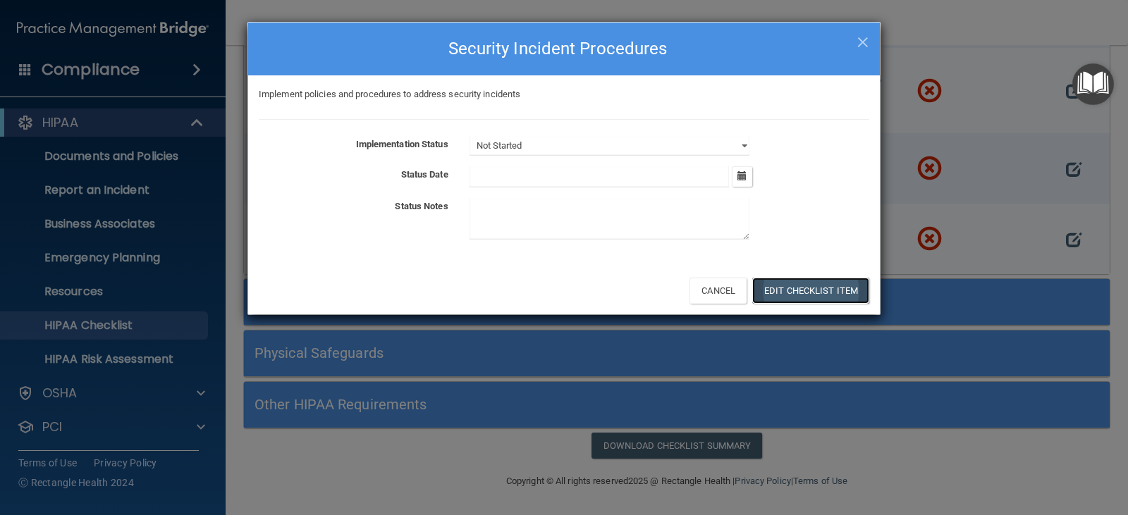
click at [826, 295] on button "Edit Checklist Item" at bounding box center [810, 291] width 117 height 26
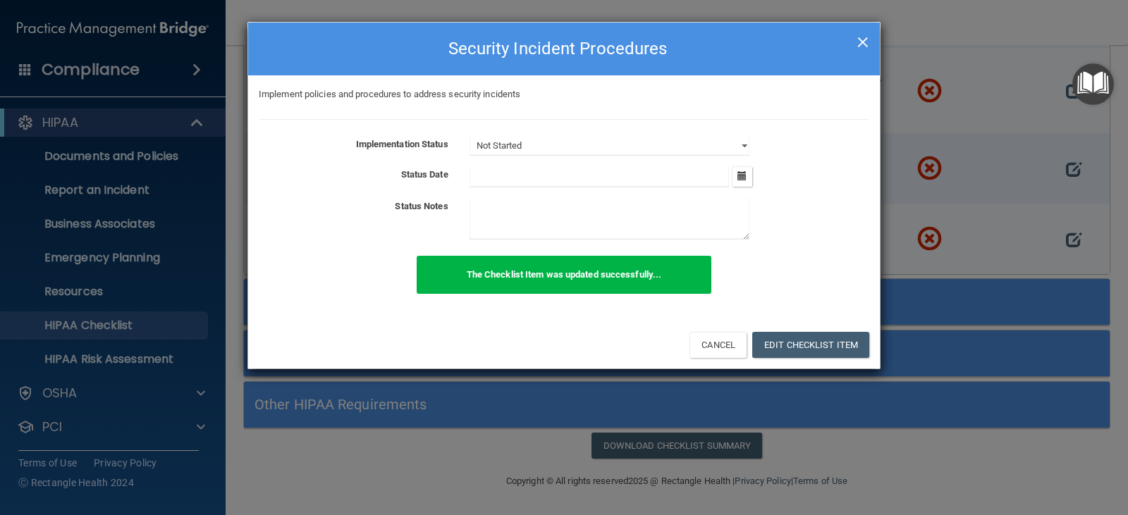
click at [858, 35] on span "×" at bounding box center [863, 40] width 13 height 28
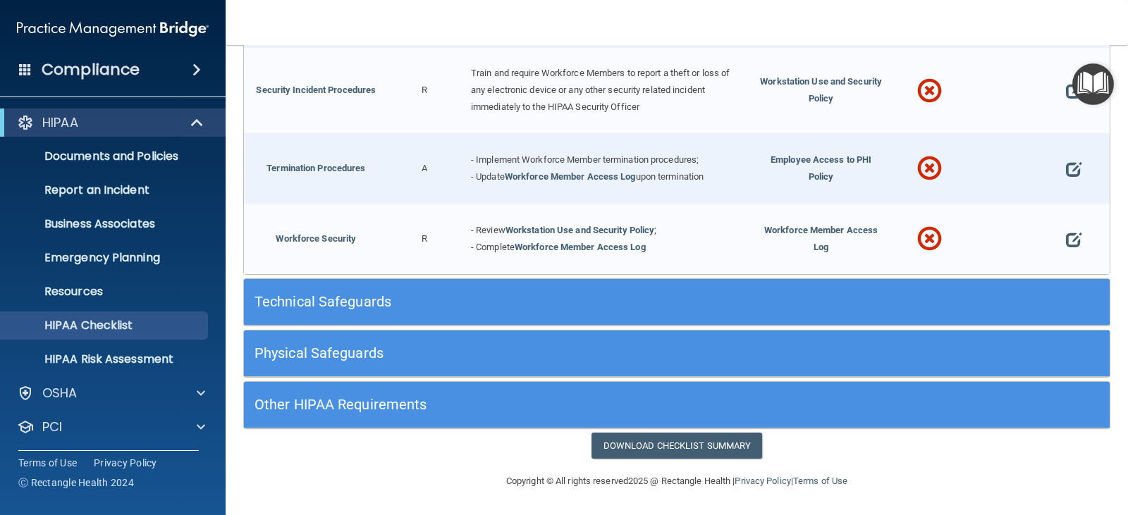
click at [338, 102] on div "Security Incident Procedures" at bounding box center [316, 90] width 145 height 85
click at [515, 87] on span "Train and require Workforce Members to report a theft or loss of any electronic…" at bounding box center [600, 90] width 259 height 44
click at [806, 96] on span "Workstation Use and Security Policy" at bounding box center [821, 89] width 122 height 27
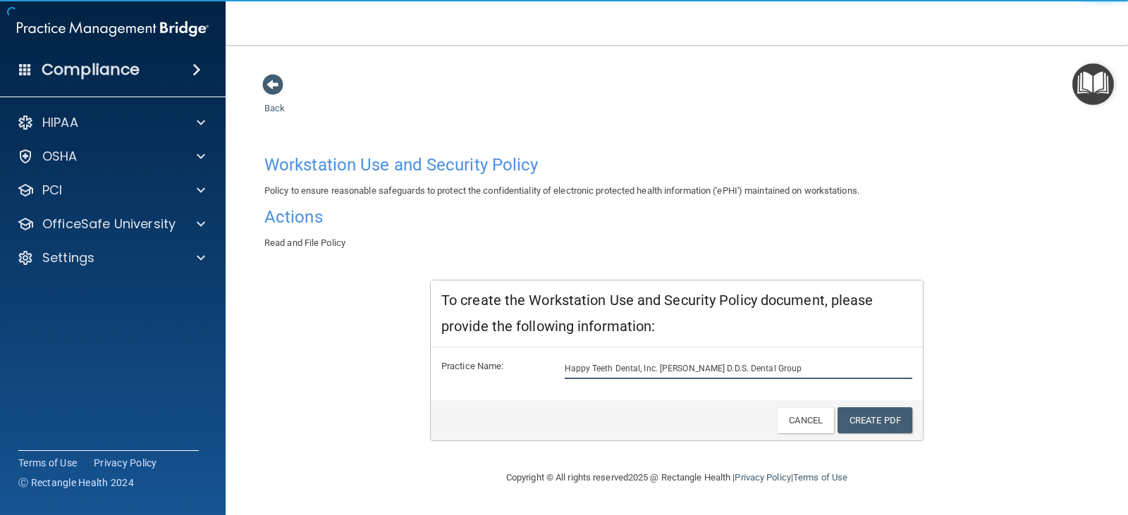
click at [670, 368] on input "Happy Teeth Dental, Inc. [PERSON_NAME] D.D.S. Dental Group" at bounding box center [739, 368] width 348 height 21
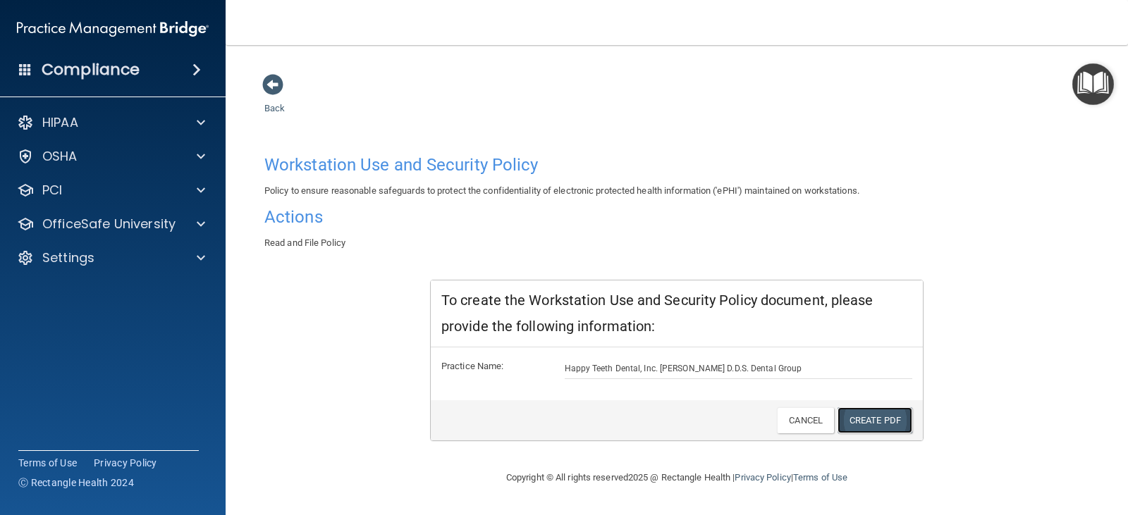
click at [879, 412] on link "Create PDF" at bounding box center [874, 420] width 75 height 26
click at [271, 84] on span at bounding box center [272, 84] width 21 height 21
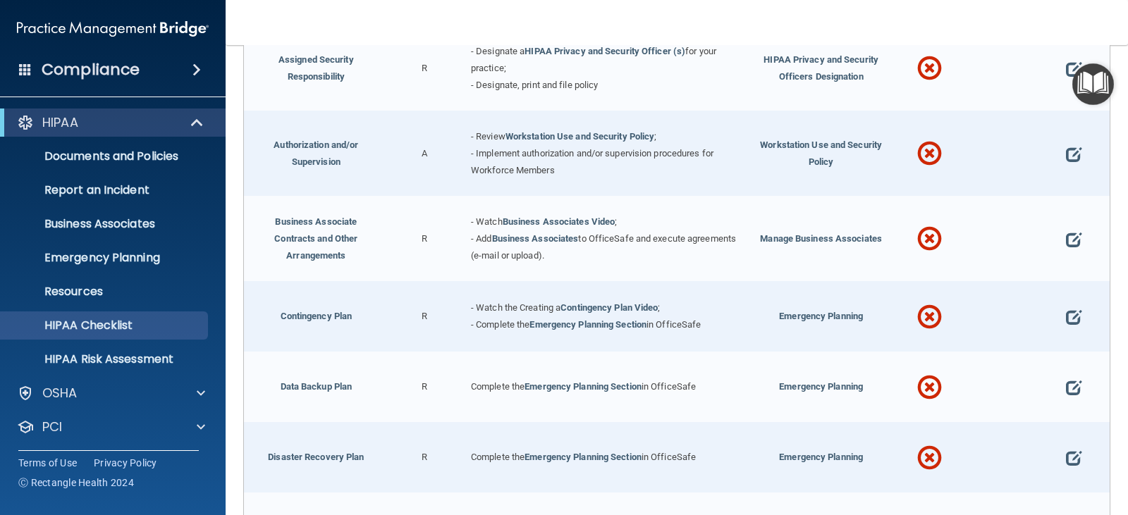
scroll to position [352, 0]
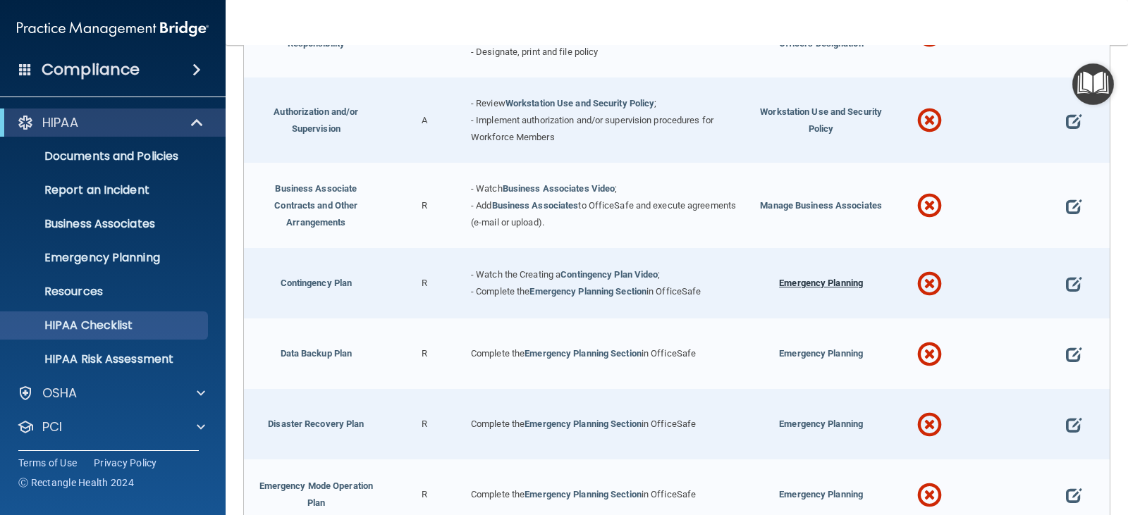
click at [786, 286] on span "Emergency Planning" at bounding box center [821, 283] width 84 height 11
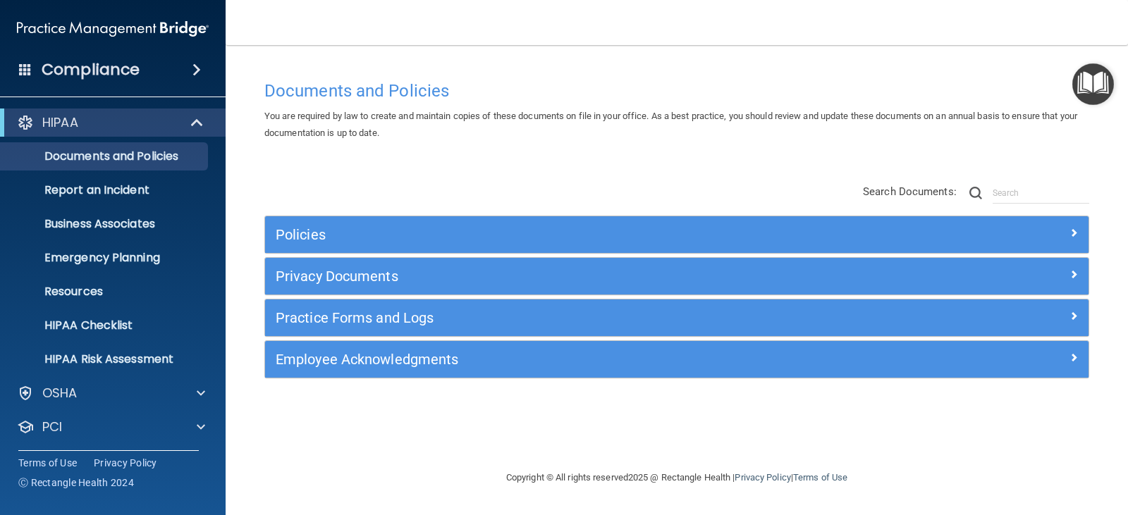
click at [517, 306] on div "Practice Forms and Logs" at bounding box center [676, 318] width 823 height 37
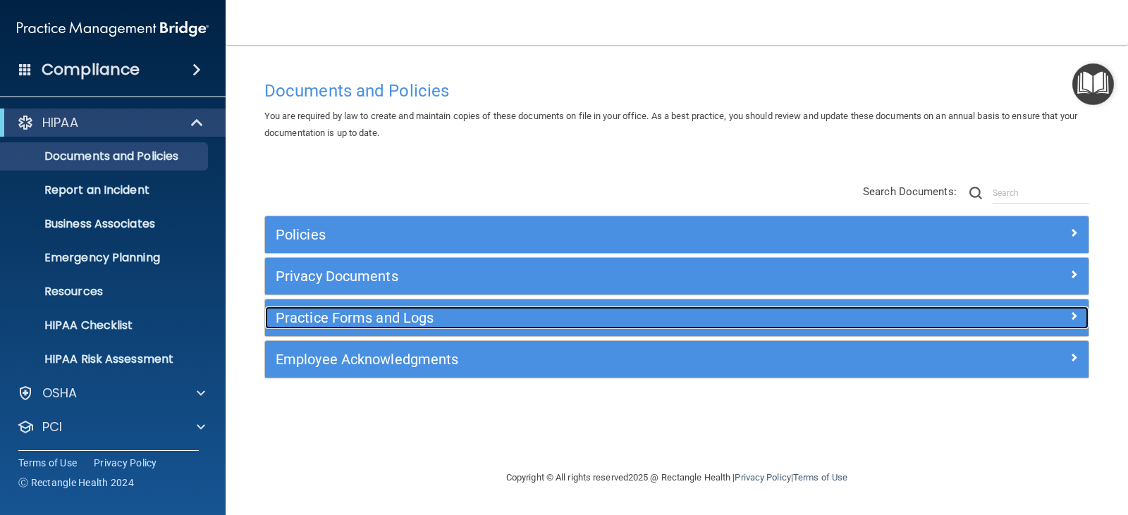
click at [1074, 309] on span at bounding box center [1073, 315] width 8 height 17
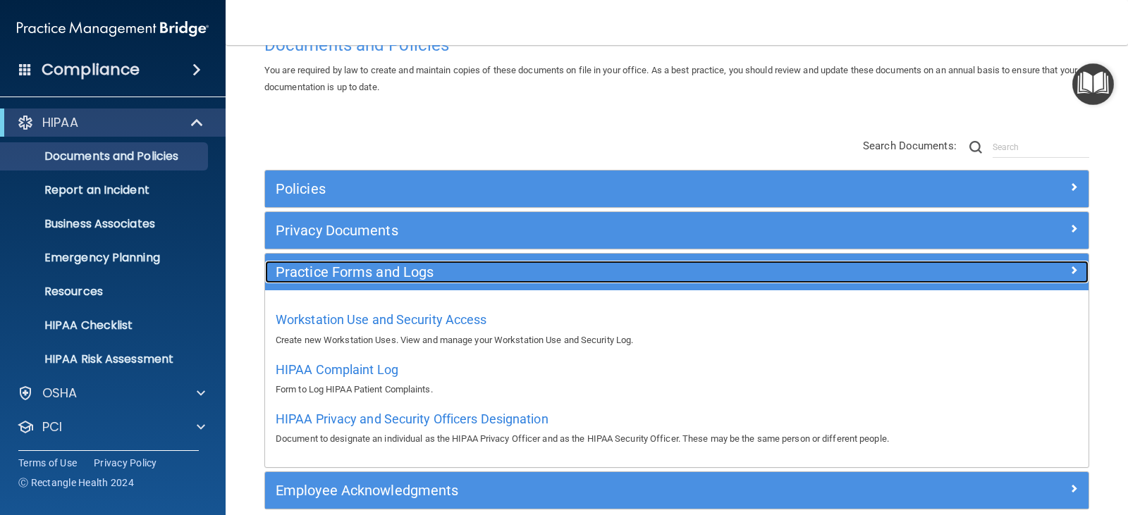
scroll to position [113, 0]
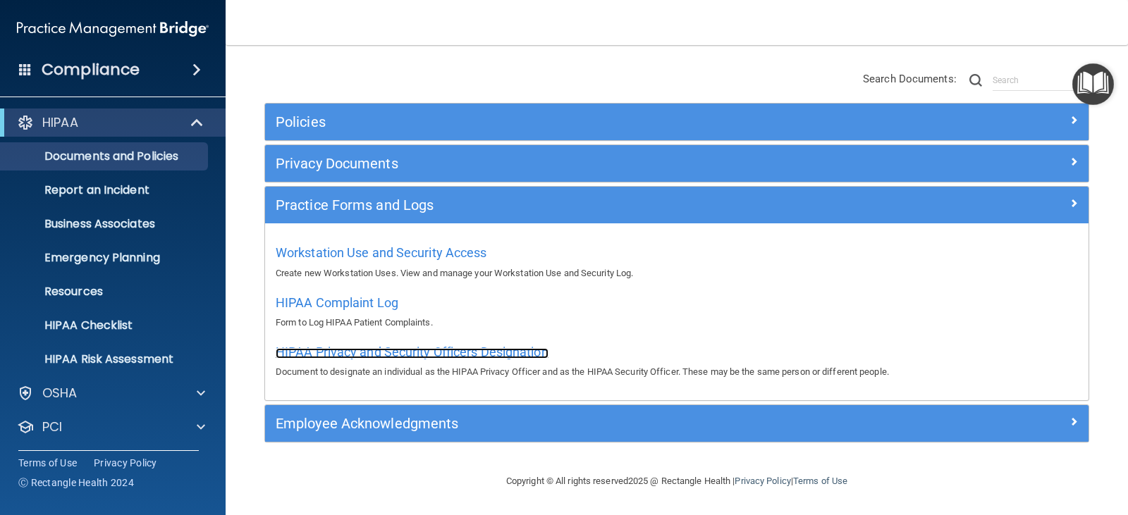
click at [386, 357] on span "HIPAA Privacy and Security Officers Designation" at bounding box center [412, 352] width 273 height 15
